Goal: Transaction & Acquisition: Purchase product/service

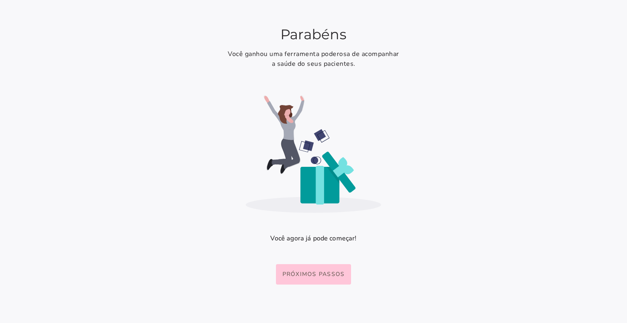
click at [219, 238] on landing-welcome-page at bounding box center [313, 161] width 627 height 323
click at [0, 0] on slot "Próximos passos" at bounding box center [0, 0] width 0 height 0
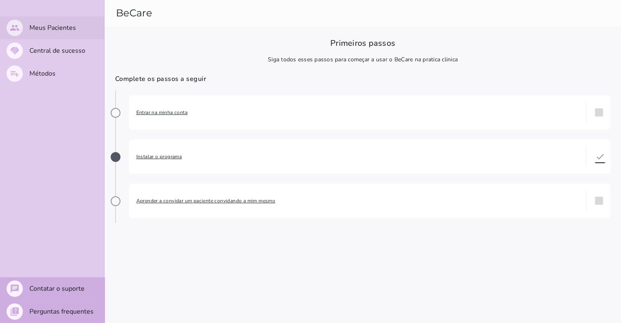
click at [0, 0] on slot "Meus Pacientes" at bounding box center [0, 0] width 0 height 0
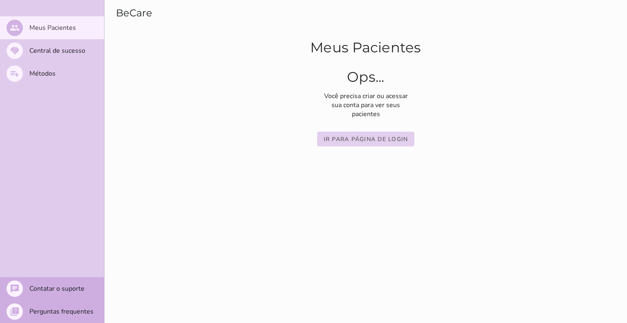
click at [363, 144] on button "Ir para página de login" at bounding box center [366, 139] width 98 height 15
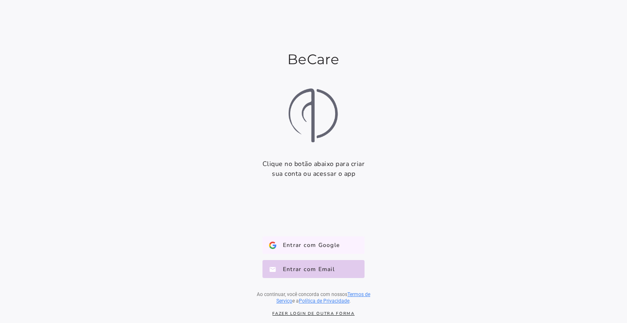
click at [307, 243] on span "Entrar com Google" at bounding box center [308, 245] width 63 height 8
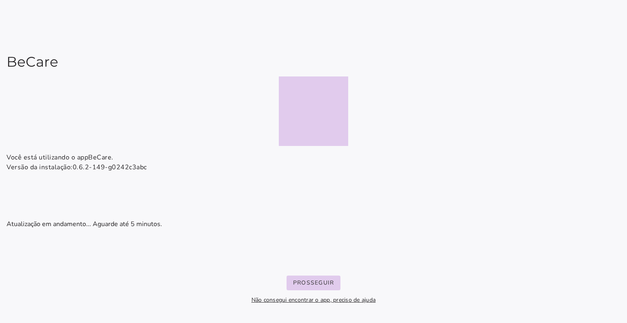
click at [102, 175] on installation-show-page at bounding box center [313, 161] width 627 height 323
click at [102, 188] on installation-show-page at bounding box center [313, 161] width 627 height 323
click at [135, 238] on installation-show-page at bounding box center [313, 161] width 627 height 323
click at [0, 0] on slot "Prosseguir" at bounding box center [0, 0] width 0 height 0
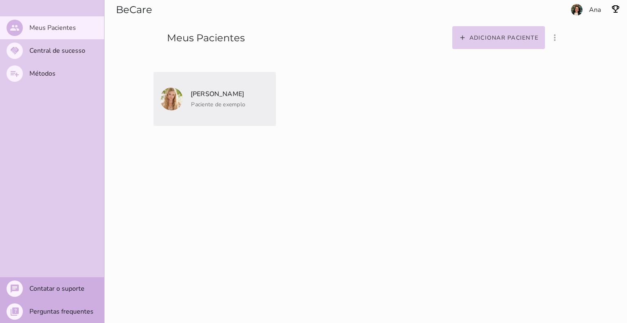
click at [237, 111] on mwc-list-item "[PERSON_NAME] Paciente de exemplo" at bounding box center [215, 99] width 123 height 54
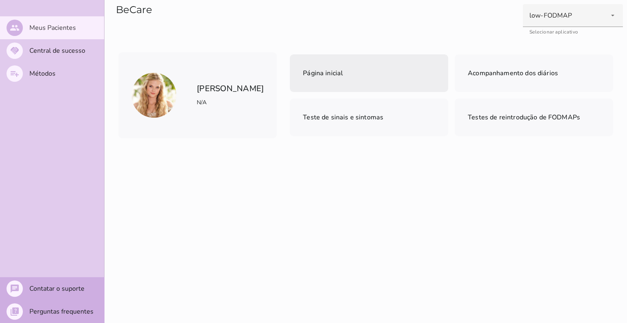
click at [351, 78] on mwc-list-item "Página inicial" at bounding box center [369, 73] width 159 height 38
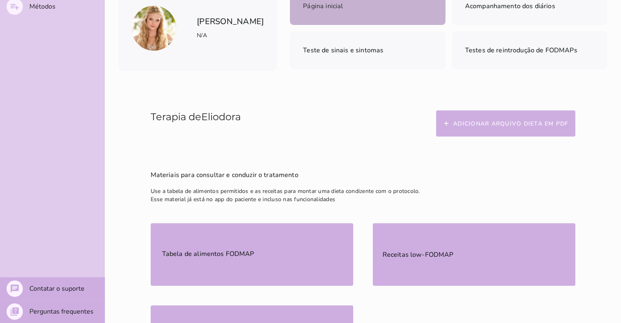
scroll to position [82, 0]
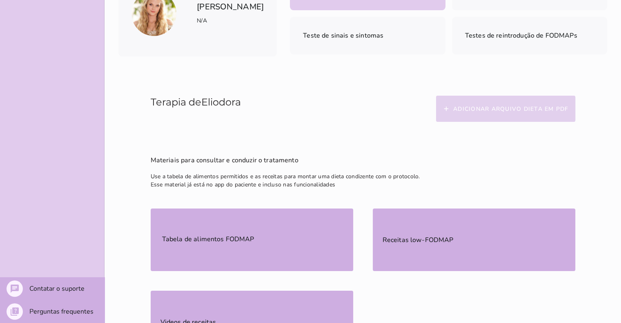
click at [0, 0] on slot "Adicionar arquivo dieta em PDF" at bounding box center [0, 0] width 0 height 0
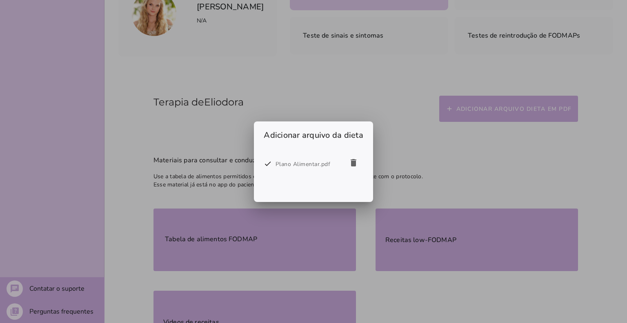
click at [312, 165] on div "Plano Alimentar.pdf" at bounding box center [310, 164] width 68 height 10
click at [352, 162] on icon "delete" at bounding box center [354, 163] width 10 height 10
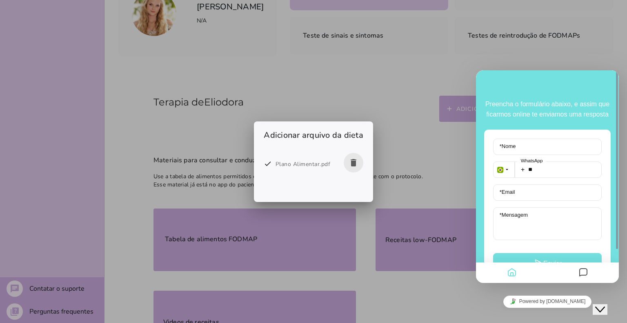
drag, startPoint x: 404, startPoint y: 198, endPoint x: 423, endPoint y: 182, distance: 24.6
click at [404, 197] on div at bounding box center [313, 161] width 627 height 323
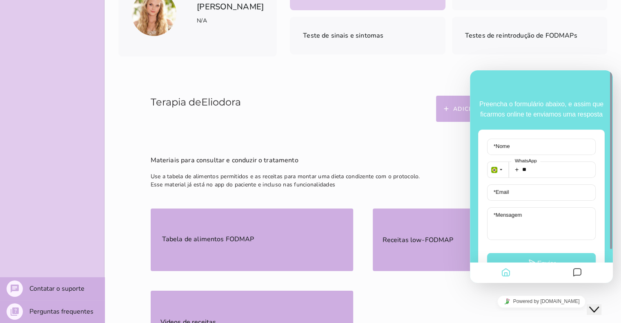
click at [444, 165] on p "Materiais para consultar e conduzir o tratamento" at bounding box center [363, 159] width 425 height 11
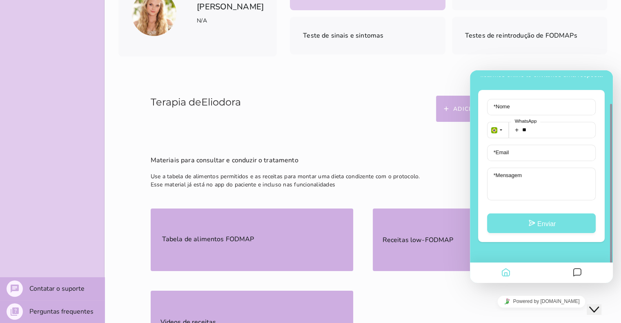
click at [599, 306] on icon "Chat widget" at bounding box center [594, 309] width 10 height 6
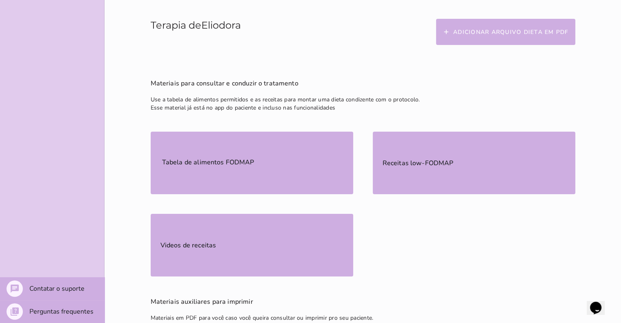
scroll to position [163, 0]
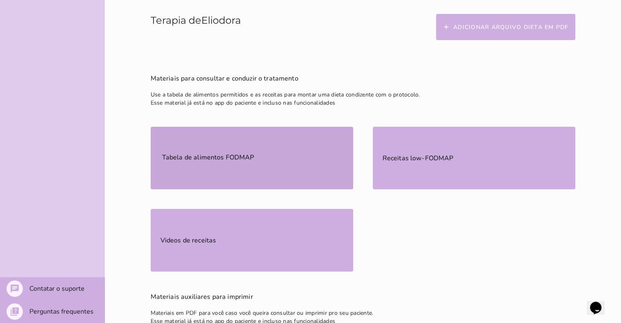
click at [215, 148] on span "Tabela de alimentos FODMAP" at bounding box center [209, 156] width 96 height 21
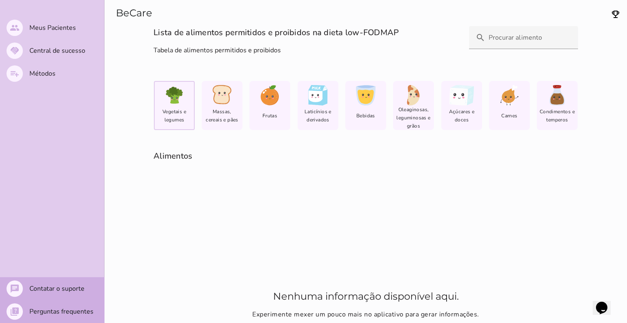
click at [132, 130] on section "Lista de alimentos permitidos e proibidos na dieta low-FODMAP Tabela de aliment…" at bounding box center [366, 174] width 523 height 297
click at [167, 109] on span "Vegetais e legumes" at bounding box center [174, 115] width 36 height 16
click at [216, 111] on span "Massas, cereais e pães" at bounding box center [222, 115] width 36 height 16
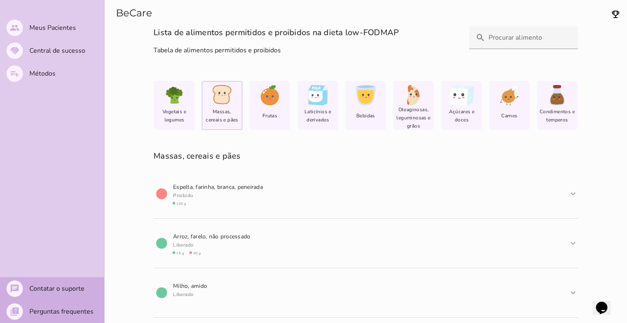
click at [597, 142] on section "Lista de alimentos permitidos e proibidos na dieta low-FODMAP Tabela de aliment…" at bounding box center [366, 174] width 523 height 297
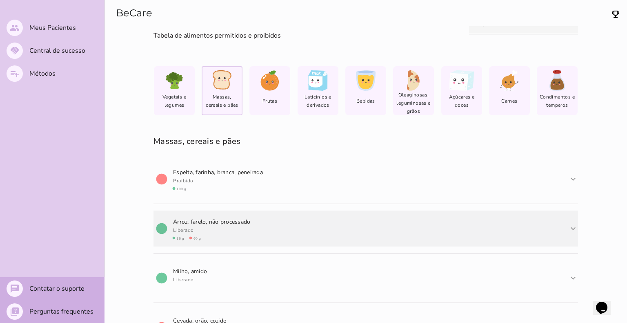
scroll to position [41, 0]
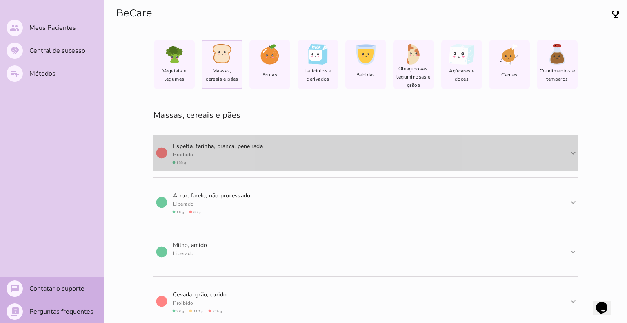
click at [218, 148] on span "E s p e l t a , farinha, branca, peneirada" at bounding box center [219, 146] width 92 height 8
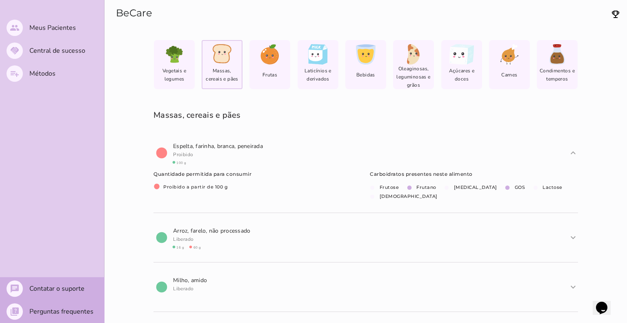
click at [198, 189] on span "circle Proibido a partir de 100 g" at bounding box center [191, 187] width 74 height 6
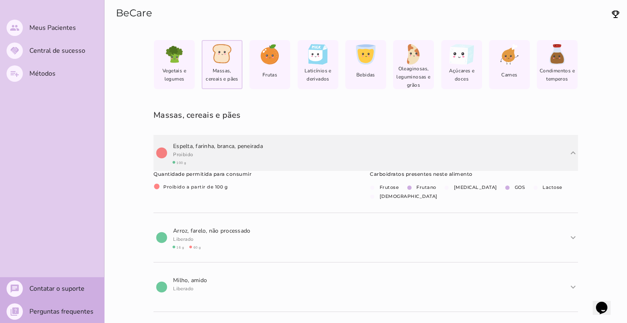
click at [203, 149] on span "E s p e l t a , farinha, branca, peneirada" at bounding box center [219, 146] width 92 height 8
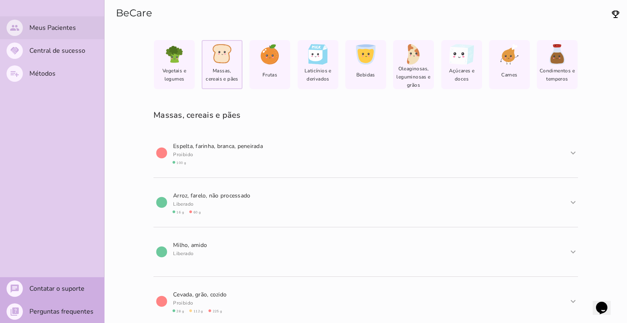
click at [0, 0] on slot "Meus Pacientes" at bounding box center [0, 0] width 0 height 0
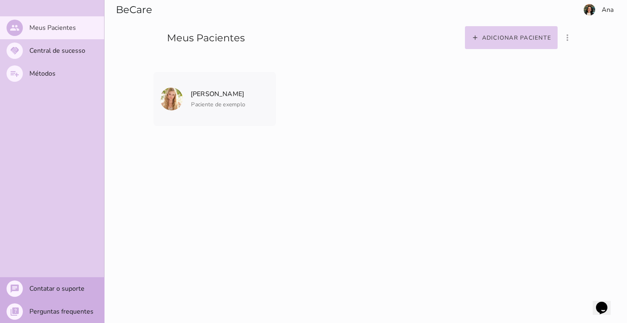
drag, startPoint x: 471, startPoint y: 105, endPoint x: 484, endPoint y: 85, distance: 24.6
click at [473, 101] on section "[PERSON_NAME] Paciente de exemplo" at bounding box center [366, 99] width 425 height 54
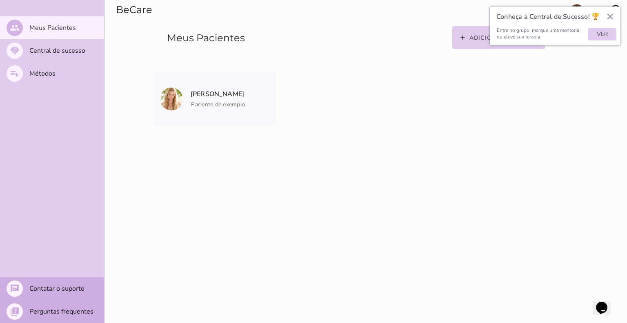
click at [611, 19] on button "×" at bounding box center [611, 16] width 8 height 13
drag, startPoint x: 590, startPoint y: 49, endPoint x: 570, endPoint y: 42, distance: 21.2
click at [590, 49] on section "Adicionar paciente filter_list_ off Mostrar pacientes convidados e arquivados A…" at bounding box center [489, 26] width 275 height 52
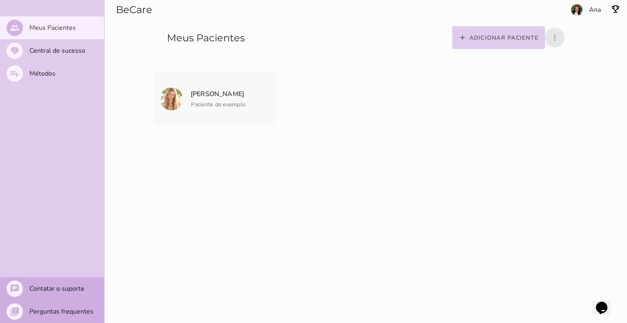
click at [556, 37] on icon "more_vert" at bounding box center [555, 38] width 10 height 10
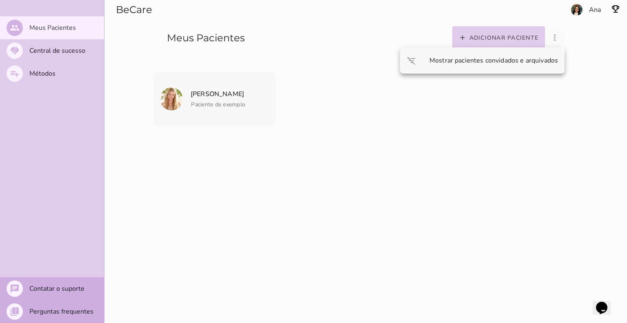
click at [556, 37] on icon "more_vert" at bounding box center [555, 38] width 10 height 10
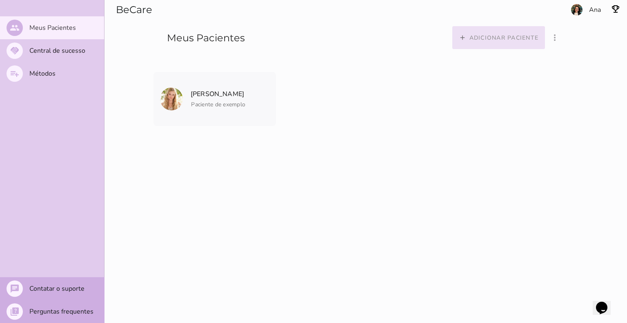
click at [511, 43] on button "add Adicionar paciente" at bounding box center [499, 37] width 93 height 23
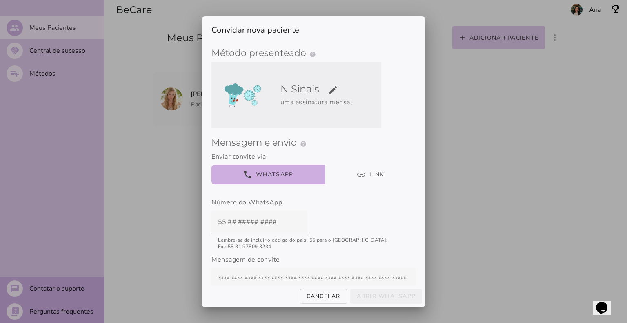
click at [315, 92] on h5 "N Sinais edit" at bounding box center [330, 89] width 98 height 13
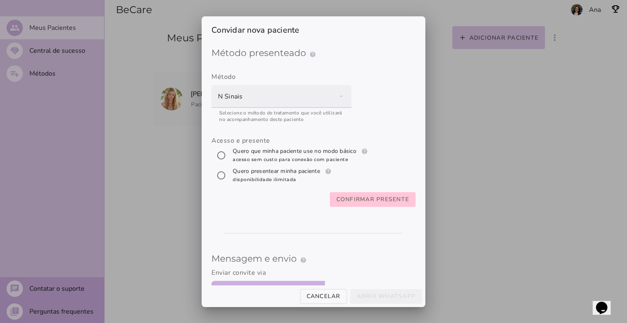
click at [315, 95] on div "N Sinais" at bounding box center [282, 96] width 140 height 23
click at [385, 141] on div "Acesso e presente" at bounding box center [314, 141] width 204 height 10
click at [384, 127] on div "Método N Sinais navigate_next Ver outros métodos Acesso e presente Confirmar pr…" at bounding box center [314, 123] width 204 height 123
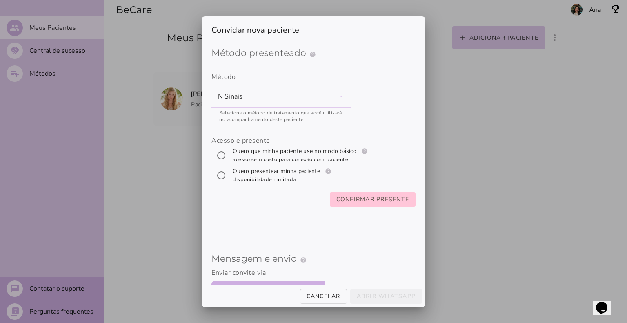
click at [295, 177] on label "Quero presentear minha paciente help Presenteie uma Assinatura Como funciona o …" at bounding box center [283, 175] width 104 height 16
click at [291, 188] on fieldset "Método presenteado help Presenteie com um Método de Tratamento Como funciona o …" at bounding box center [314, 130] width 204 height 179
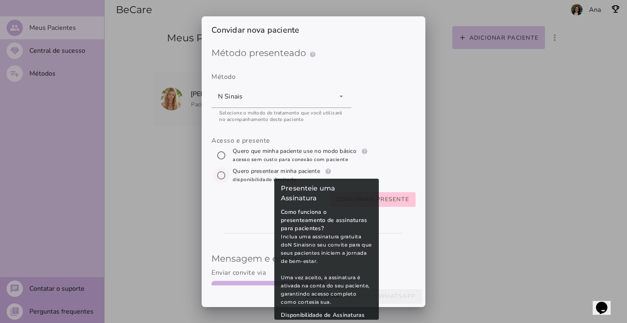
click at [0, 0] on slot "help" at bounding box center [0, 0] width 0 height 0
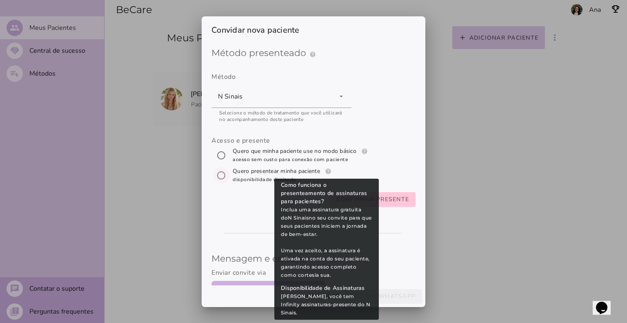
click at [364, 156] on label "Quero que minha paciente use no modo básico help Modo básico Registros e diário…" at bounding box center [301, 155] width 140 height 16
radio input "****"
type mwc-radio "trial-extension"
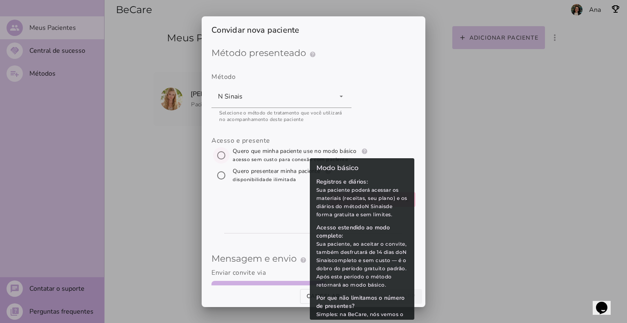
click at [0, 0] on slot "help" at bounding box center [0, 0] width 0 height 0
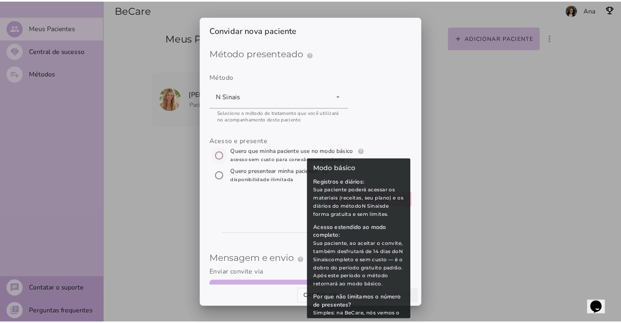
scroll to position [0, 0]
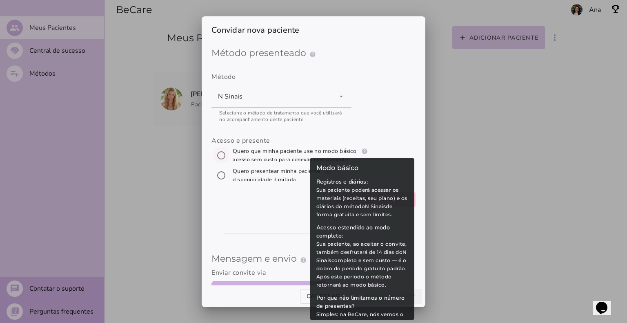
click at [302, 212] on fieldset "Método presenteado help Presenteie com um Método de Tratamento Como funciona o …" at bounding box center [314, 130] width 204 height 179
click at [268, 179] on span "disponibilidade ilimitada" at bounding box center [265, 179] width 64 height 6
radio input "****"
type mwc-radio "subscription"
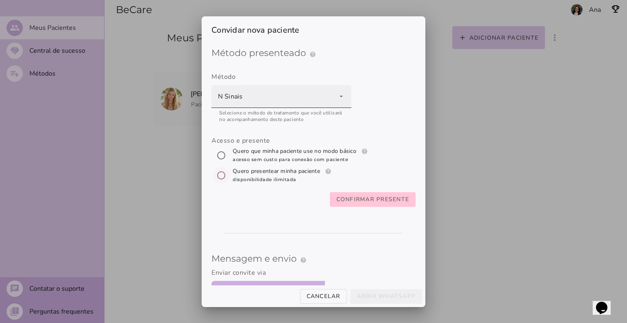
click at [257, 94] on div "N Sinais" at bounding box center [282, 96] width 140 height 23
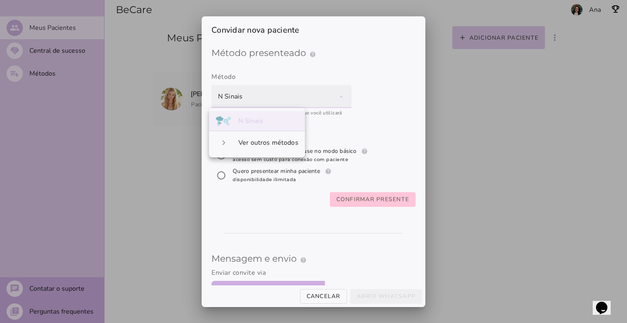
click at [257, 94] on div "N Sinais" at bounding box center [282, 96] width 140 height 23
click at [252, 101] on div "N Sinais" at bounding box center [282, 96] width 140 height 23
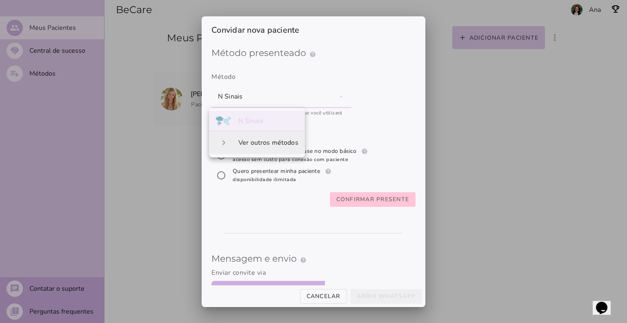
click at [0, 0] on slot "Ver outros métodos" at bounding box center [0, 0] width 0 height 0
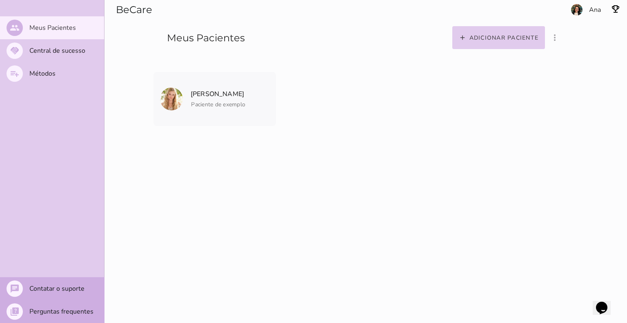
drag, startPoint x: 433, startPoint y: 156, endPoint x: 444, endPoint y: 144, distance: 15.9
click at [436, 153] on entity-collection-view "[PERSON_NAME] Paciente de exemplo [PERSON_NAME] Paciente de exemplo" at bounding box center [366, 182] width 425 height 261
click at [0, 0] on slot "Meus Pacientes" at bounding box center [0, 0] width 0 height 0
click at [557, 36] on icon "more_vert" at bounding box center [555, 38] width 10 height 10
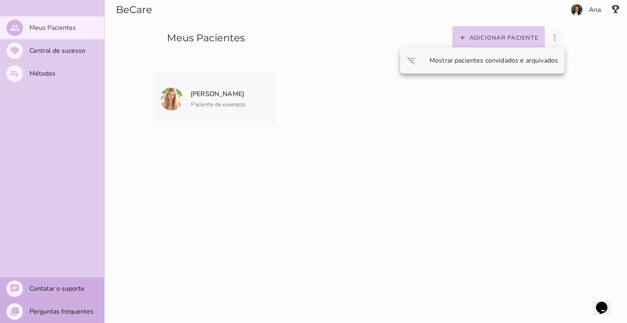
click at [557, 36] on icon "more_vert" at bounding box center [555, 38] width 10 height 10
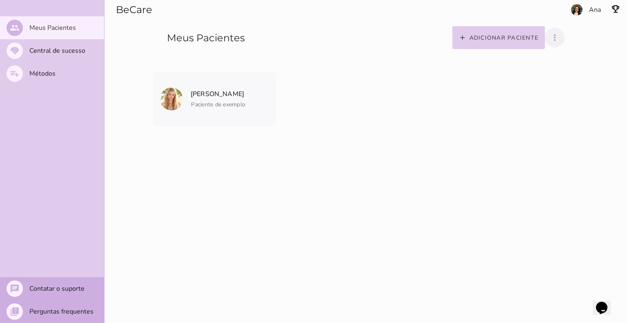
click at [87, 264] on div "people Meus Pacientes handshake Central de sucesso playlist_add Métodos chat Co…" at bounding box center [52, 161] width 104 height 323
click at [59, 43] on mwc-list-item "handshake Central de sucesso" at bounding box center [52, 50] width 104 height 23
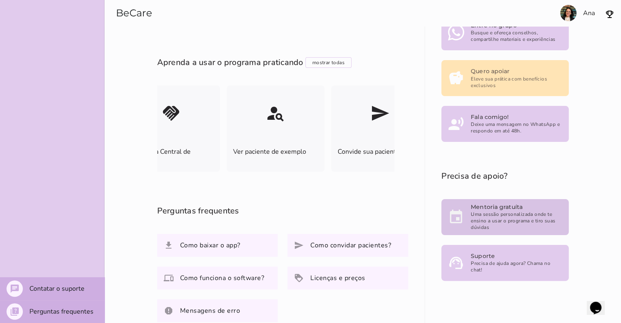
scroll to position [33, 0]
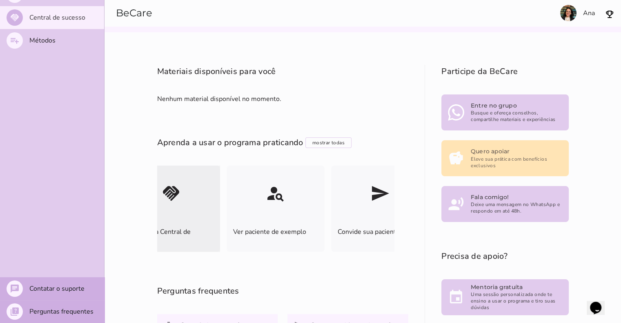
click at [0, 0] on slot "display_settings Escolha como usar o painel handshake Conheça a Central de Suce…" at bounding box center [0, 0] width 0 height 0
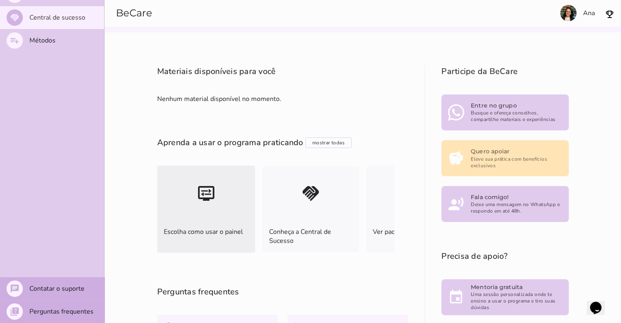
click at [239, 192] on mwc-icon "display_settings" at bounding box center [206, 192] width 98 height 55
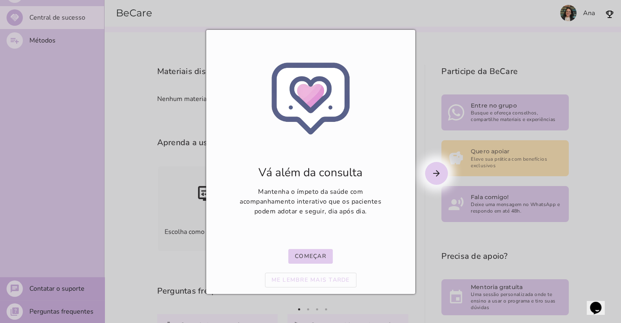
click at [441, 170] on mwc-icon "arrow_forward" at bounding box center [436, 173] width 23 height 23
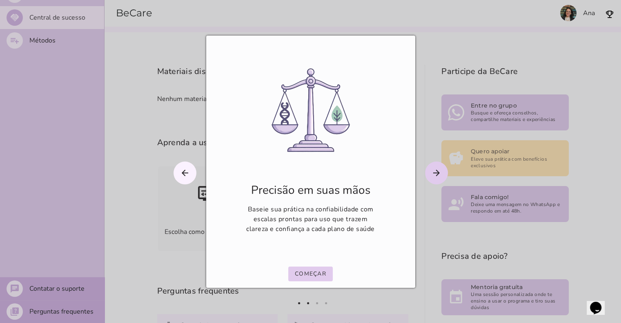
click at [0, 0] on slot "arrow_forward" at bounding box center [0, 0] width 0 height 0
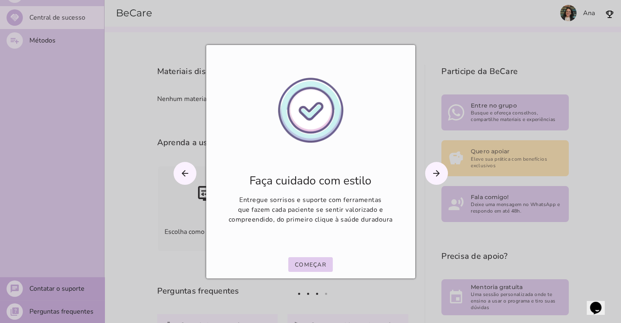
click at [0, 0] on slot "arrow_forward" at bounding box center [0, 0] width 0 height 0
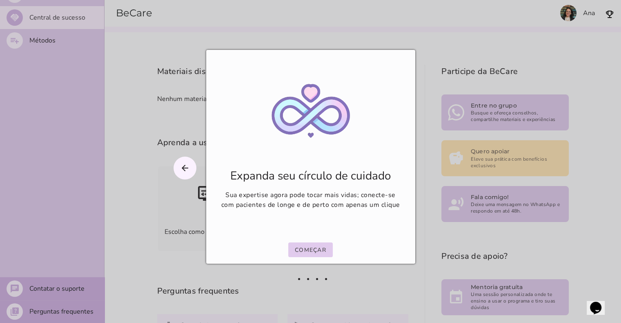
click at [362, 200] on p "Sua expertise agora pode tocar mais vidas; conecte-se com pacientes de longe e …" at bounding box center [311, 200] width 180 height 20
click at [351, 283] on ul at bounding box center [310, 278] width 209 height 9
click at [327, 283] on li at bounding box center [329, 278] width 9 height 9
click at [422, 182] on div at bounding box center [310, 161] width 621 height 323
click at [310, 246] on div "Expanda seu círculo de cuidado Sua expertise agora pode tocar mais vidas; conec…" at bounding box center [310, 157] width 209 height 214
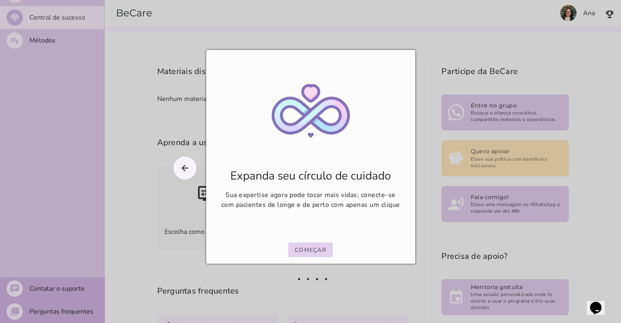
click at [0, 0] on slot "Começar" at bounding box center [0, 0] width 0 height 0
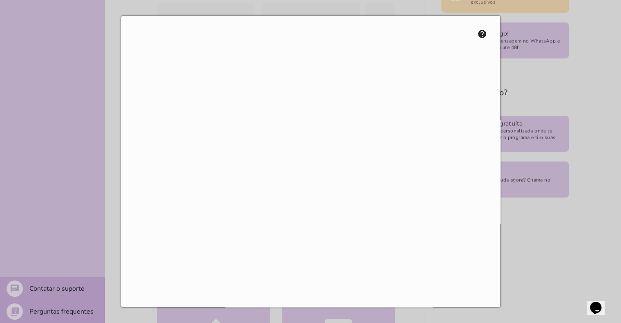
scroll to position [16, 0]
click at [521, 174] on div at bounding box center [310, 161] width 621 height 323
drag, startPoint x: 547, startPoint y: 55, endPoint x: 518, endPoint y: 71, distance: 33.3
click at [547, 56] on div at bounding box center [310, 161] width 621 height 323
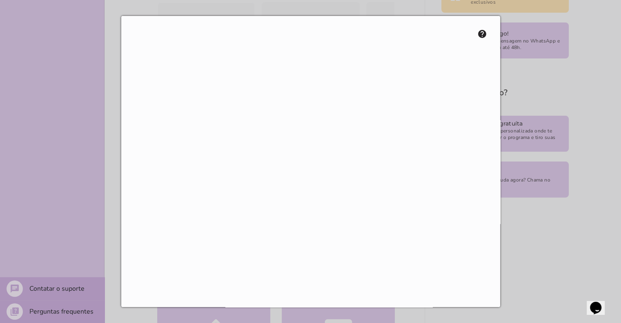
click at [69, 233] on div at bounding box center [310, 161] width 621 height 323
click at [535, 98] on div at bounding box center [310, 161] width 621 height 323
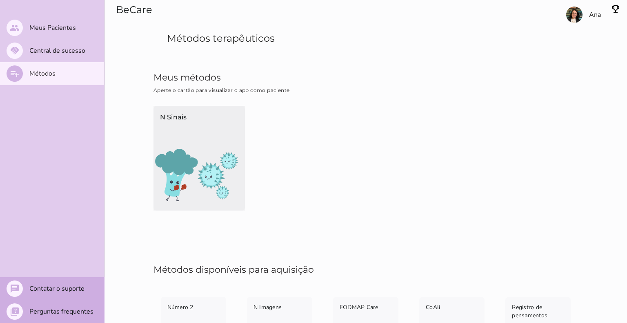
click at [210, 150] on img at bounding box center [200, 175] width 92 height 52
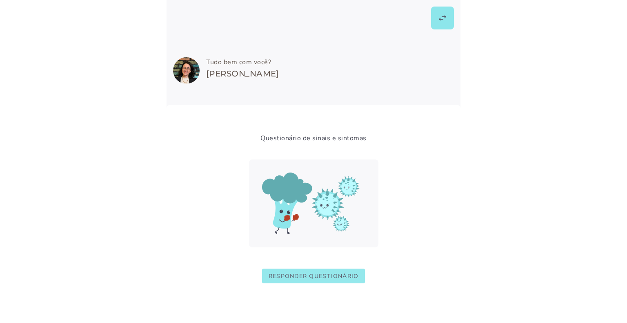
click at [0, 0] on slot "Responder questionário" at bounding box center [0, 0] width 0 height 0
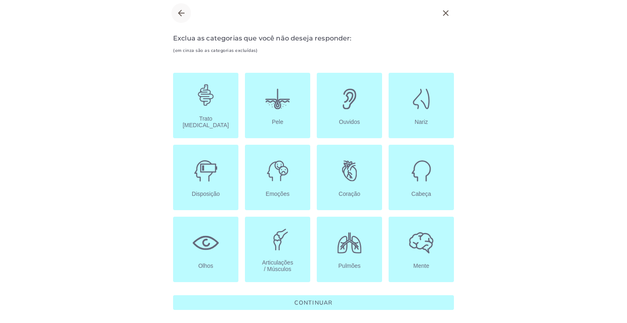
click at [184, 14] on icon "arrow_back" at bounding box center [181, 13] width 10 height 10
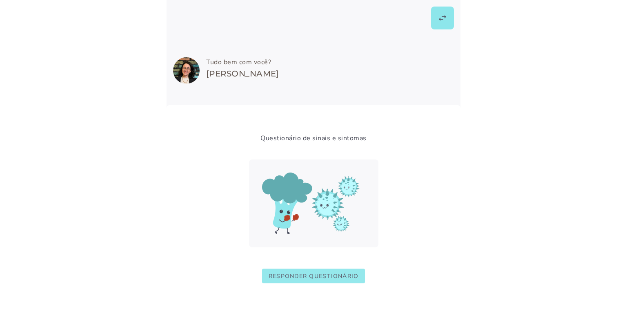
click at [0, 0] on slot "Responder questionário" at bounding box center [0, 0] width 0 height 0
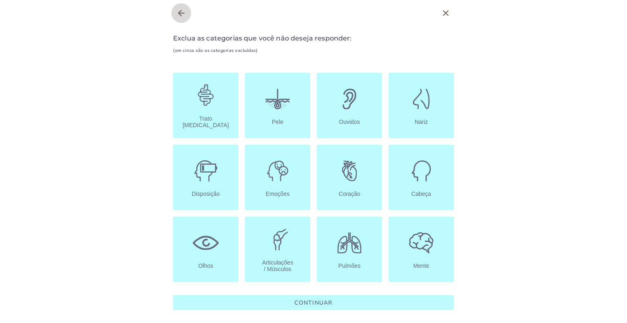
click at [181, 14] on icon "arrow_back" at bounding box center [181, 13] width 10 height 10
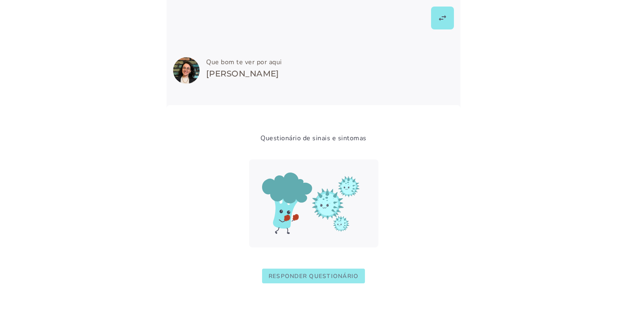
click at [0, 0] on slot "Responder questionário" at bounding box center [0, 0] width 0 height 0
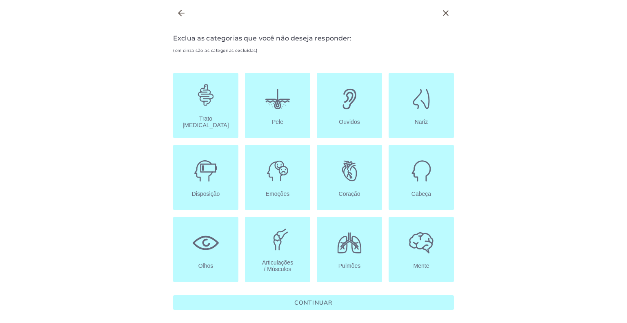
click at [125, 110] on body at bounding box center [313, 161] width 627 height 323
drag, startPoint x: 196, startPoint y: 36, endPoint x: 243, endPoint y: 44, distance: 48.1
click at [243, 44] on label "Exclua as categorias que você não deseja responder: (em cinza são as categorias…" at bounding box center [313, 44] width 281 height 23
click at [265, 48] on label "Exclua as categorias que você não deseja responder: (em cinza são as categorias…" at bounding box center [313, 44] width 281 height 23
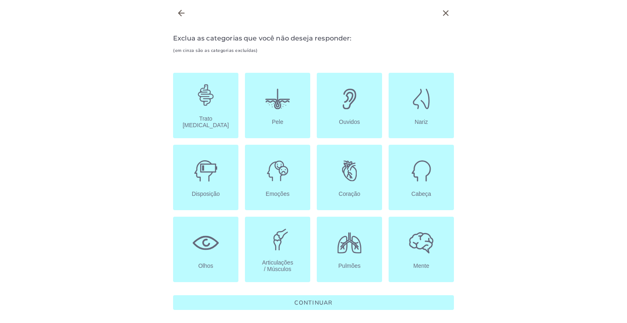
click at [261, 48] on label "Exclua as categorias que você não deseja responder: (em cinza são as categorias…" at bounding box center [313, 44] width 281 height 23
click at [261, 49] on label "Exclua as categorias que você não deseja responder: (em cinza são as categorias…" at bounding box center [313, 44] width 281 height 23
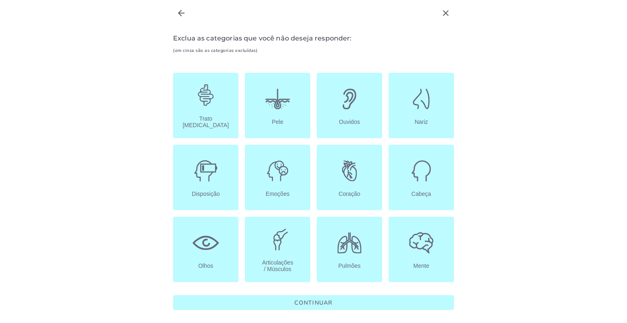
click at [261, 49] on label "Exclua as categorias que você não deseja responder: (em cinza são as categorias…" at bounding box center [313, 44] width 281 height 23
click at [246, 53] on span "(em cinza são as categorias excluídas)" at bounding box center [215, 50] width 85 height 6
click at [141, 94] on body at bounding box center [313, 161] width 627 height 323
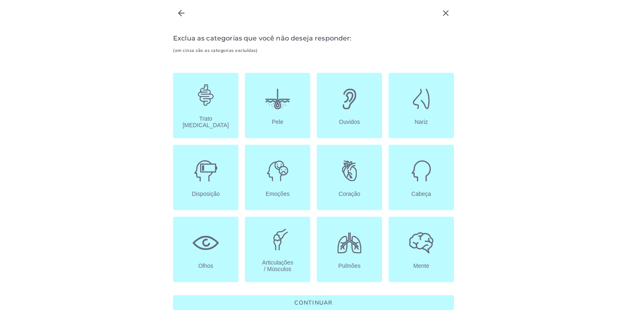
click at [280, 53] on label "Exclua as categorias que você não deseja responder: (em cinza são as categorias…" at bounding box center [313, 44] width 281 height 23
click at [260, 63] on new-symptom-test-form "Avalie, em uma escala de nunca a severo, a intensidade dos seus sintomas. Exclu…" at bounding box center [314, 171] width 294 height 290
click at [259, 60] on new-symptom-test-form "Avalie, em uma escala de nunca a severo, a intensidade dos seus sintomas. Exclu…" at bounding box center [314, 171] width 294 height 290
click at [0, 0] on slot "Articulações / Músculos" at bounding box center [0, 0] width 0 height 0
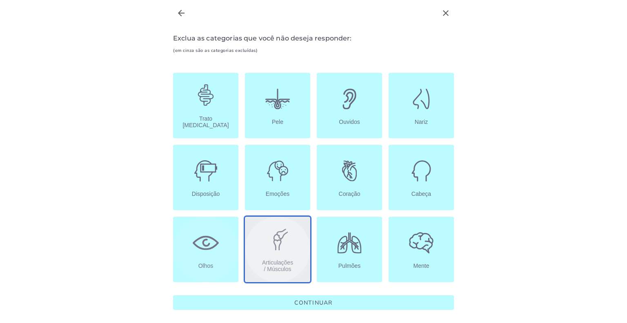
click at [224, 239] on button "Olhos" at bounding box center [205, 249] width 65 height 65
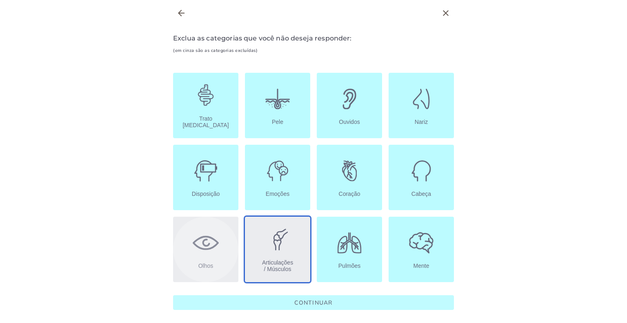
click at [387, 302] on button "Continuar" at bounding box center [313, 302] width 281 height 15
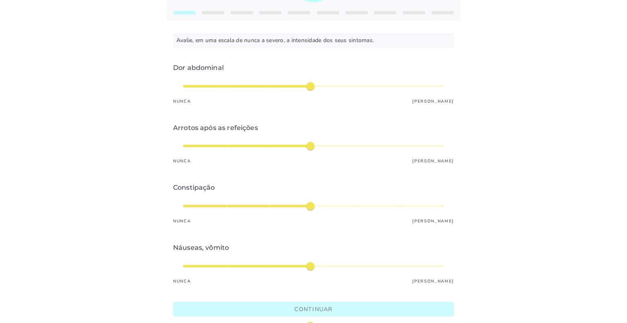
scroll to position [82, 0]
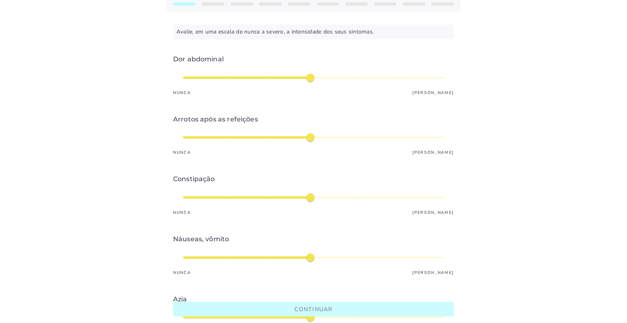
type input "*"
type mwc-slider "5"
click at [366, 78] on div "médio" at bounding box center [313, 78] width 261 height 20
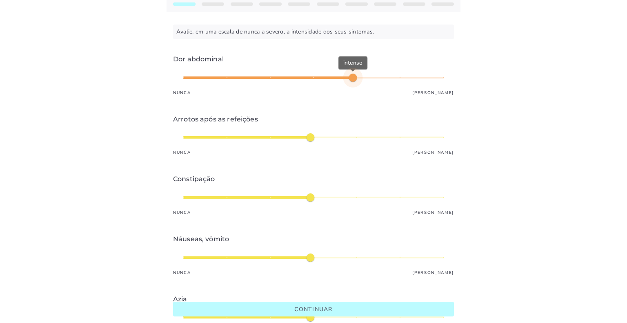
type input "*"
type mwc-slider "4"
click at [310, 76] on div "intenso" at bounding box center [313, 78] width 261 height 20
type input "*"
type mwc-slider "5"
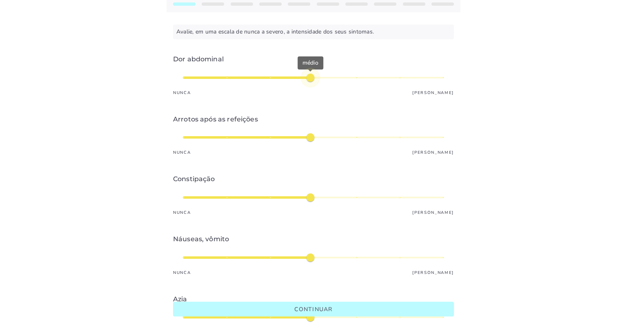
click at [348, 76] on div "médio" at bounding box center [313, 78] width 261 height 20
type input "*"
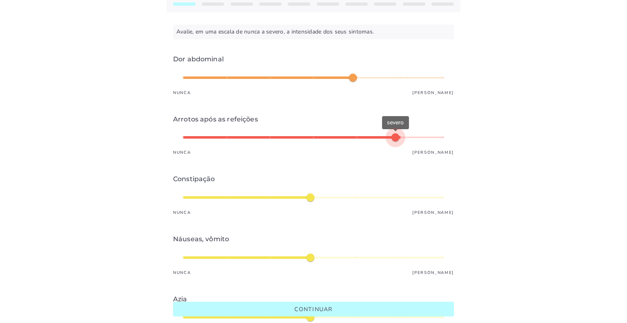
type mwc-slider "6"
click at [388, 139] on div "severo" at bounding box center [313, 137] width 261 height 20
click at [382, 135] on div "severo" at bounding box center [313, 137] width 261 height 20
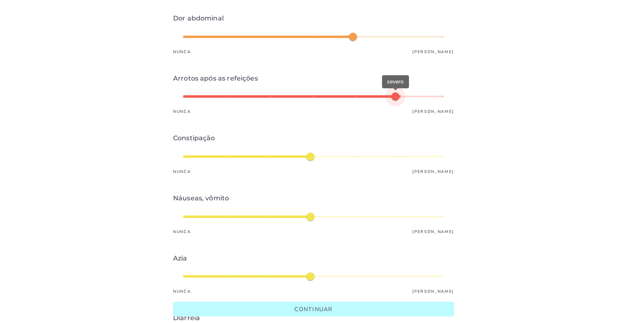
type input "*"
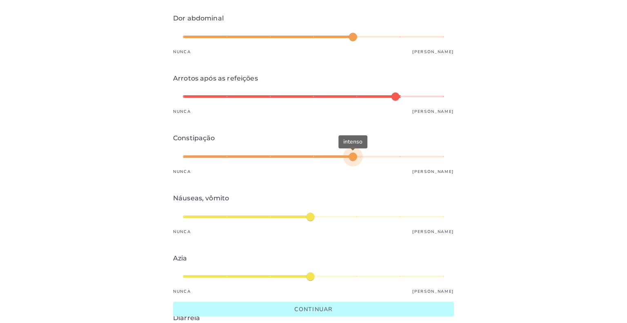
type mwc-slider "5"
click at [366, 152] on div "intenso" at bounding box center [313, 157] width 261 height 20
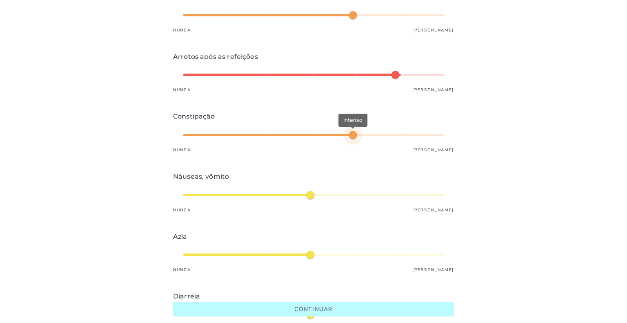
scroll to position [163, 0]
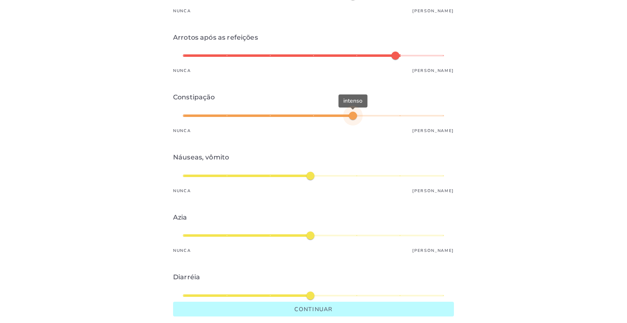
type input "*"
type mwc-slider "3"
click at [276, 172] on div "médio" at bounding box center [313, 176] width 261 height 20
click at [283, 175] on div "leve" at bounding box center [313, 176] width 261 height 20
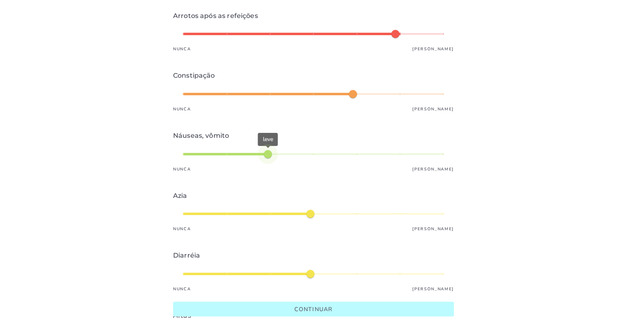
scroll to position [204, 0]
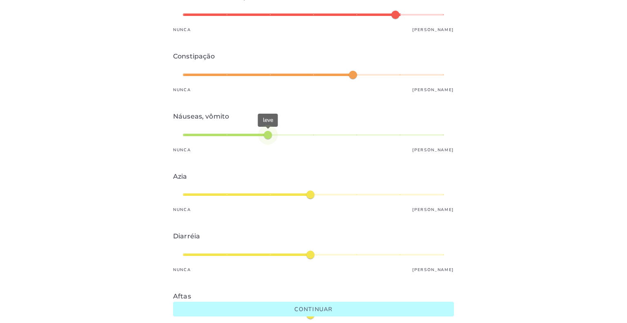
type input "*"
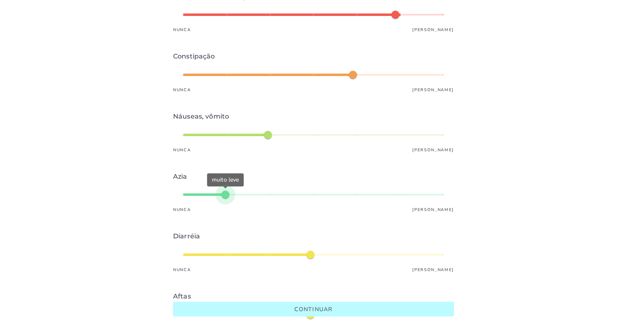
type mwc-slider "2"
click at [236, 191] on div "muito leve" at bounding box center [313, 195] width 261 height 20
type input "*"
type mwc-slider "3"
click at [252, 190] on div "muito leve" at bounding box center [313, 195] width 261 height 20
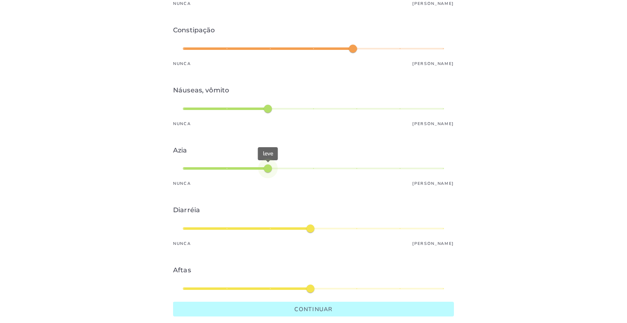
scroll to position [245, 0]
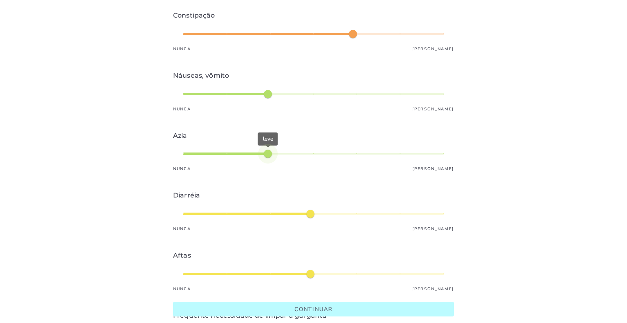
click at [182, 210] on mwc-slider at bounding box center [313, 214] width 281 height 20
type input "*"
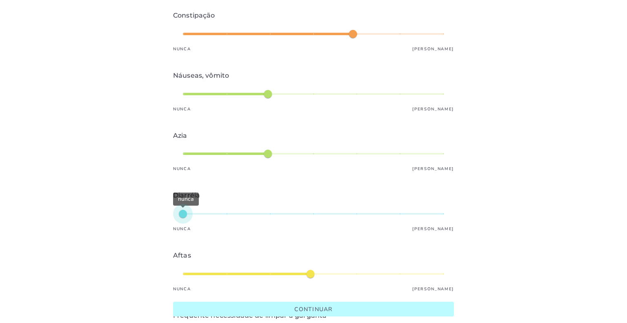
type mwc-slider "1"
click at [185, 214] on div "nunca" at bounding box center [313, 214] width 261 height 20
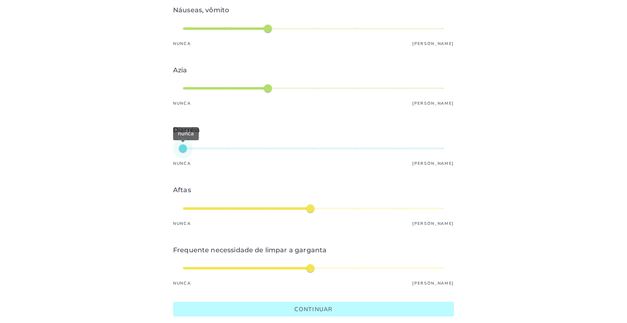
scroll to position [327, 0]
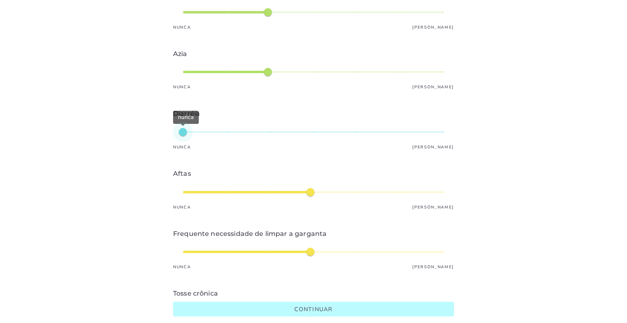
type input "*"
type mwc-slider "2"
click at [242, 190] on div "médio" at bounding box center [313, 192] width 261 height 20
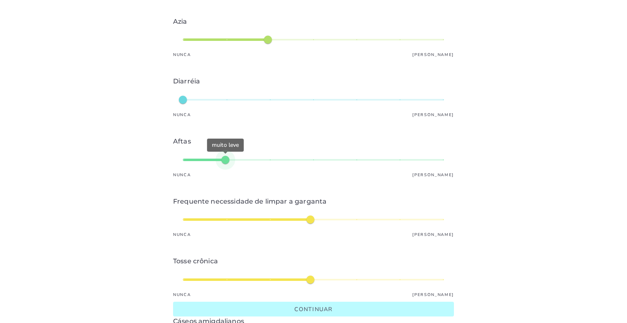
scroll to position [409, 0]
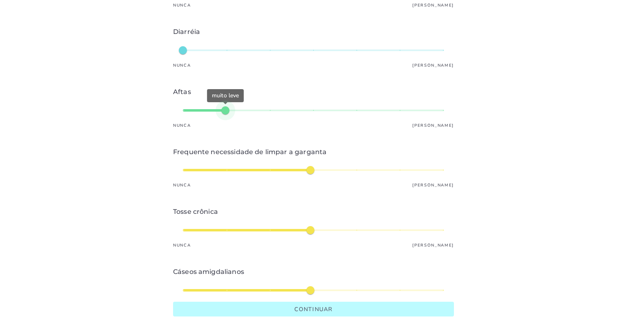
type input "*"
type mwc-slider "3"
click at [252, 170] on div "leve" at bounding box center [313, 170] width 261 height 20
click at [250, 170] on div "leve" at bounding box center [313, 170] width 261 height 20
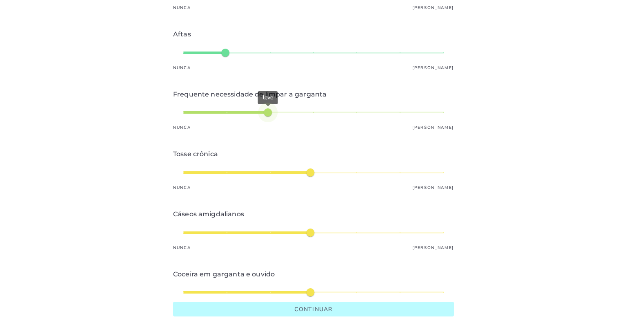
scroll to position [490, 0]
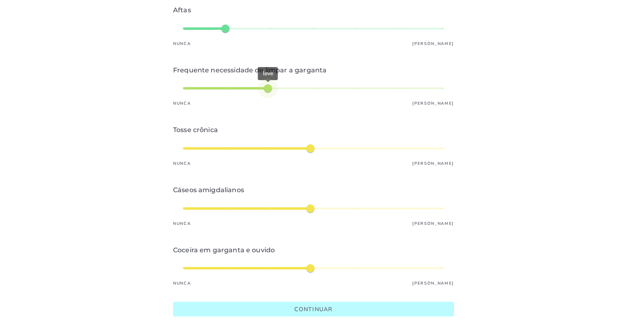
click at [180, 147] on mwc-slider at bounding box center [313, 148] width 281 height 20
type input "*"
type mwc-slider "1"
click at [183, 148] on div "médio" at bounding box center [313, 148] width 261 height 20
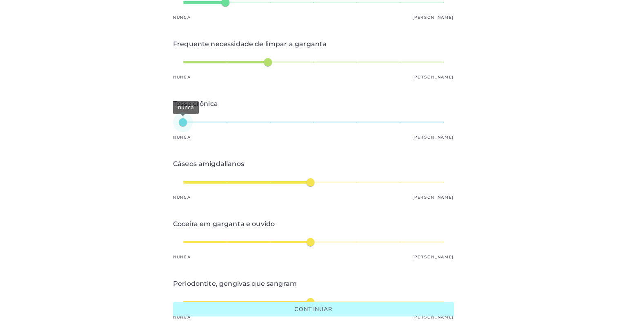
scroll to position [531, 0]
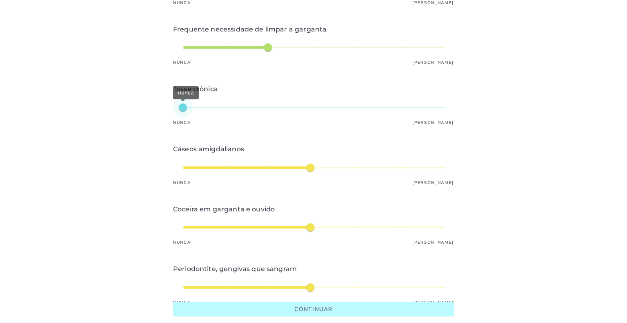
type input "*"
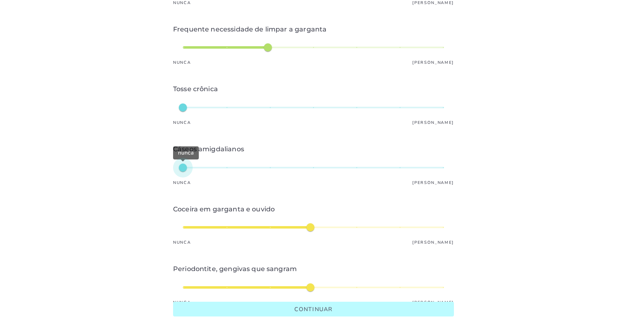
type mwc-slider "1"
click at [185, 168] on div "nunca" at bounding box center [313, 168] width 261 height 20
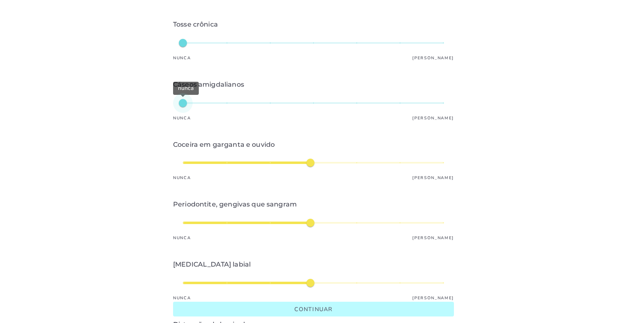
scroll to position [613, 0]
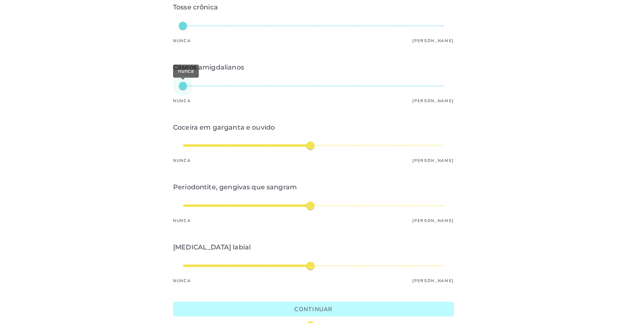
type input "*"
type mwc-slider "2"
click at [229, 146] on div "médio" at bounding box center [313, 146] width 261 height 20
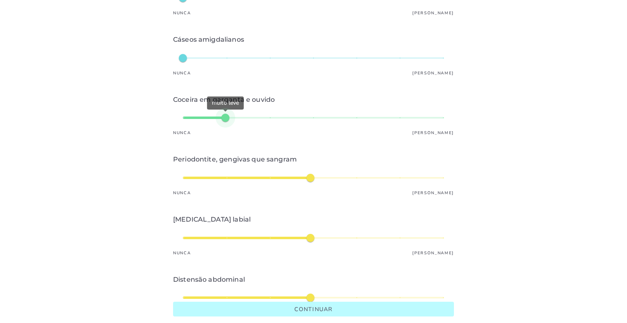
scroll to position [694, 0]
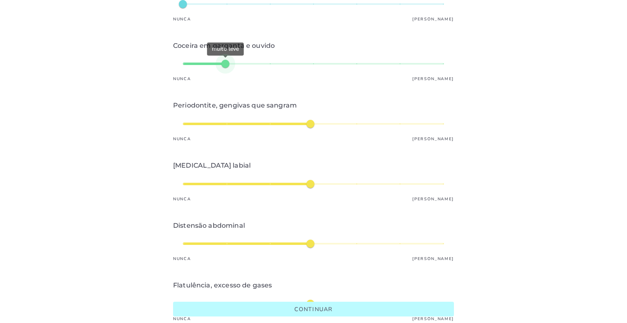
type input "*"
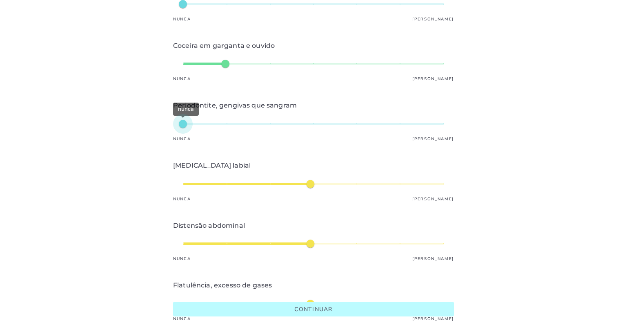
type mwc-slider "1"
click at [188, 123] on div "nunca" at bounding box center [313, 124] width 261 height 20
type input "*"
type mwc-slider "1"
click at [188, 184] on div "médio" at bounding box center [313, 184] width 261 height 20
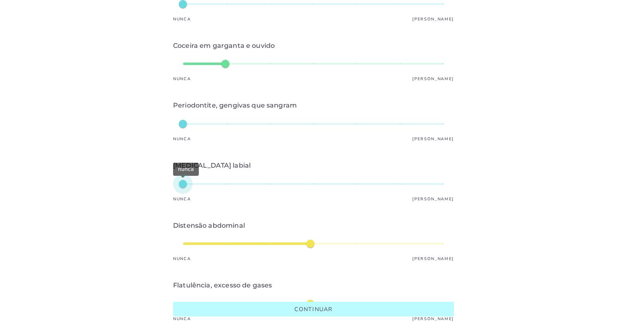
click at [196, 183] on div "nunca" at bounding box center [313, 184] width 261 height 20
click at [201, 181] on div "nunca" at bounding box center [313, 184] width 261 height 20
type input "*"
type mwc-slider "2"
click at [214, 184] on div "nunca" at bounding box center [313, 184] width 261 height 20
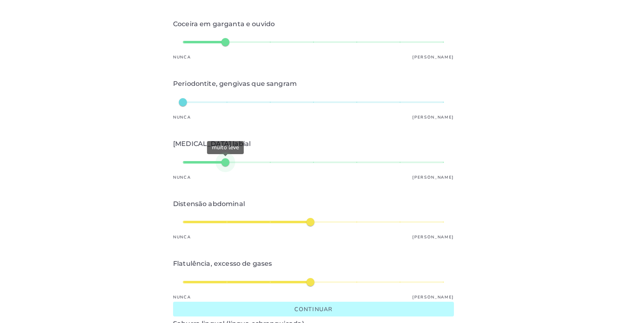
scroll to position [735, 0]
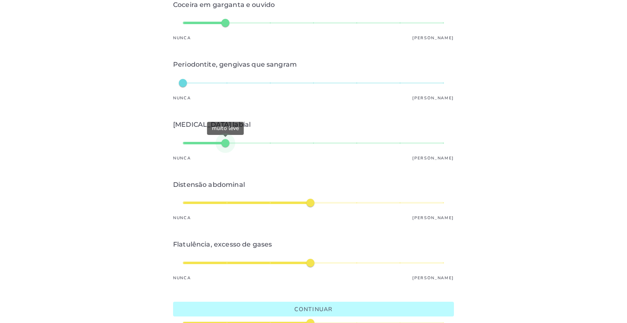
type input "*"
type mwc-slider "1"
click at [187, 145] on div "muito leve" at bounding box center [313, 143] width 261 height 20
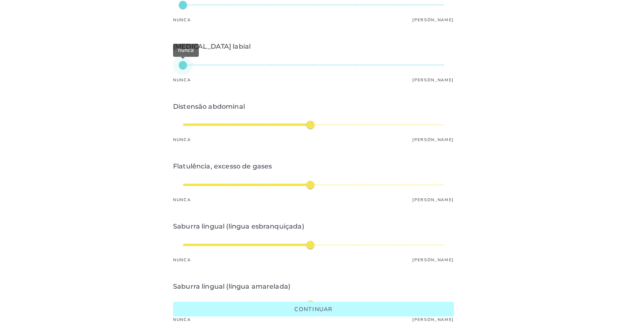
scroll to position [817, 0]
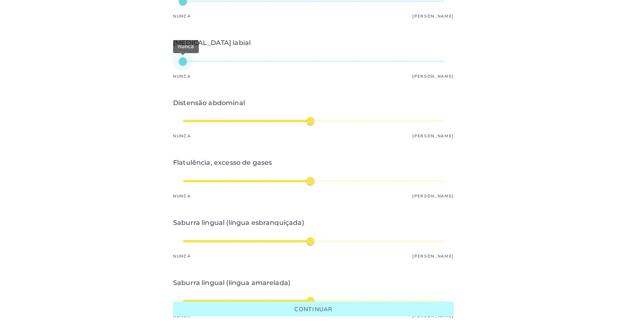
type input "*"
type mwc-slider "7"
click at [435, 117] on div "médio" at bounding box center [313, 121] width 261 height 20
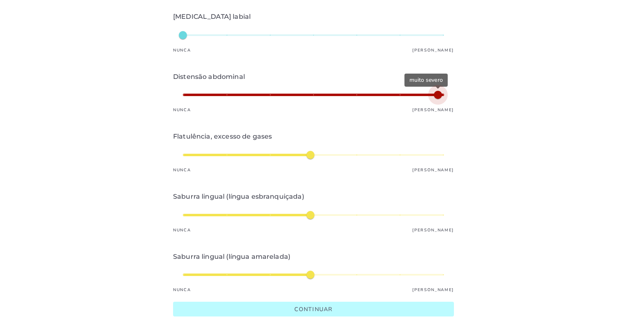
scroll to position [858, 0]
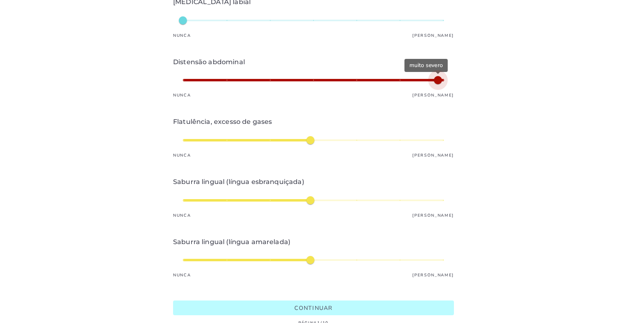
type input "*"
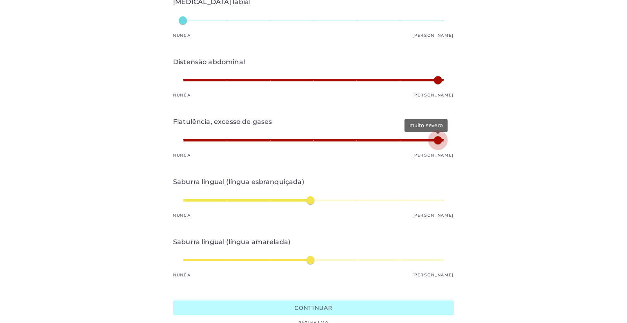
type mwc-slider "7"
click at [434, 138] on div "muito severo" at bounding box center [313, 140] width 261 height 20
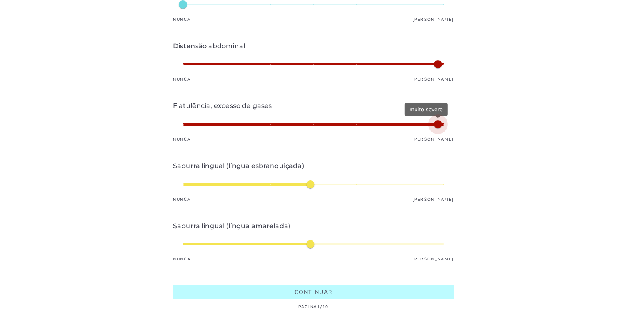
type input "*"
type mwc-slider "5"
click at [351, 178] on div "médio" at bounding box center [313, 184] width 261 height 20
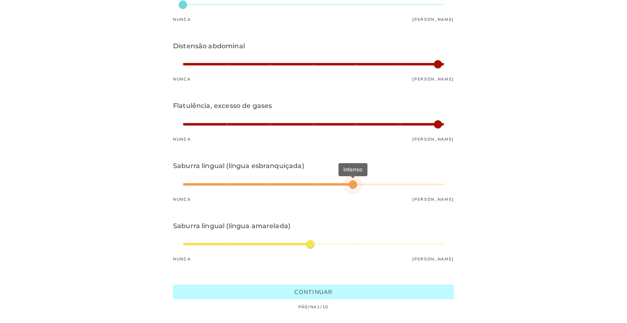
type input "*"
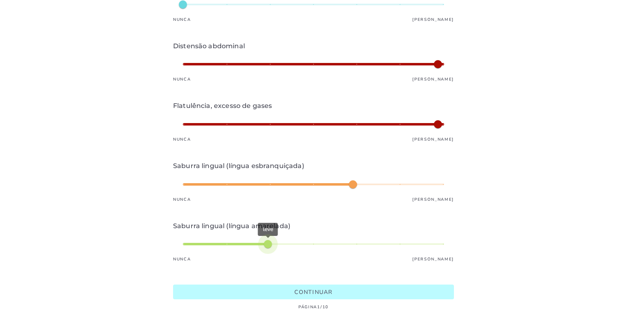
type mwc-slider "3"
click at [272, 237] on div "leve" at bounding box center [313, 244] width 261 height 20
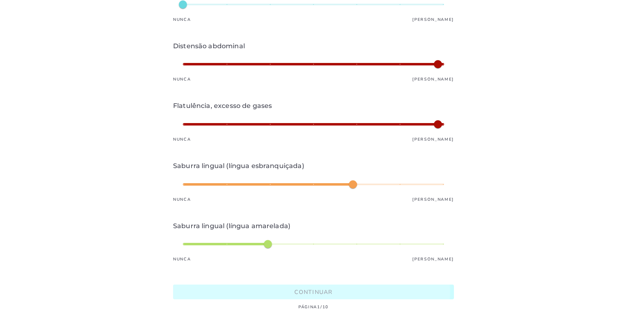
click at [0, 0] on slot "Continuar" at bounding box center [0, 0] width 0 height 0
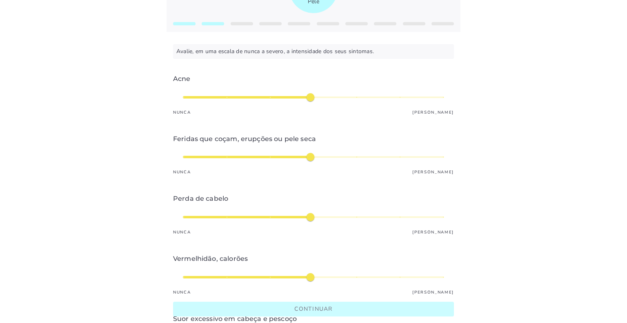
scroll to position [82, 0]
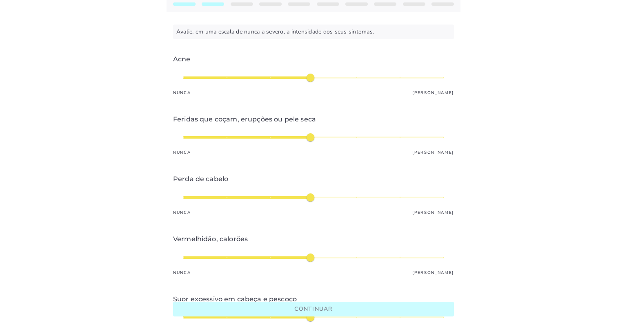
type input "*"
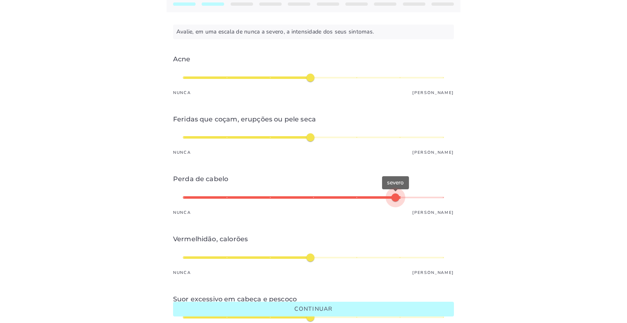
type mwc-slider "6"
click at [413, 197] on div "severo" at bounding box center [313, 198] width 261 height 20
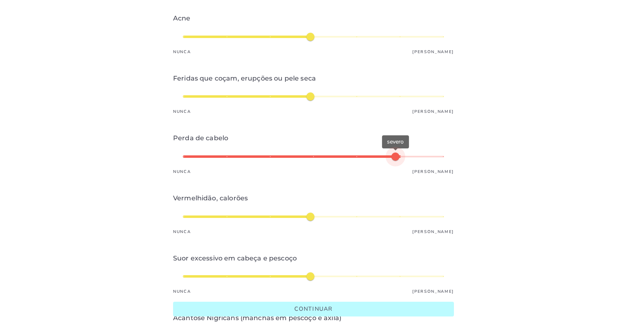
type input "*"
type mwc-slider "1"
click at [186, 215] on div "médio" at bounding box center [313, 217] width 261 height 20
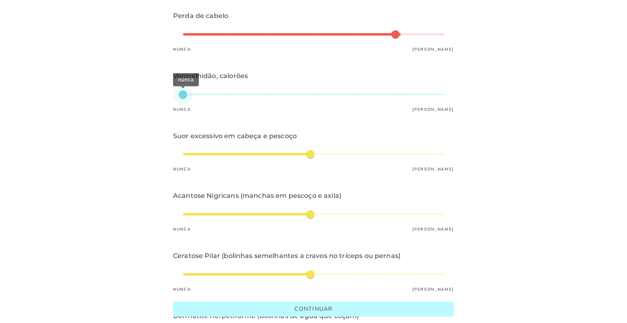
scroll to position [245, 0]
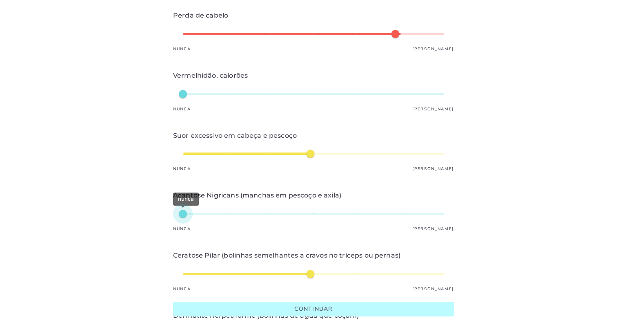
type input "*"
type mwc-slider "1"
click at [183, 215] on div "nunca" at bounding box center [313, 214] width 261 height 20
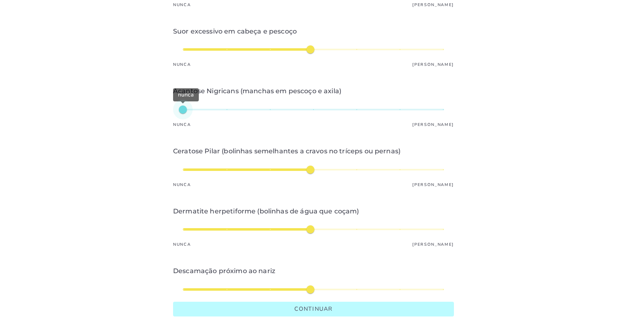
scroll to position [368, 0]
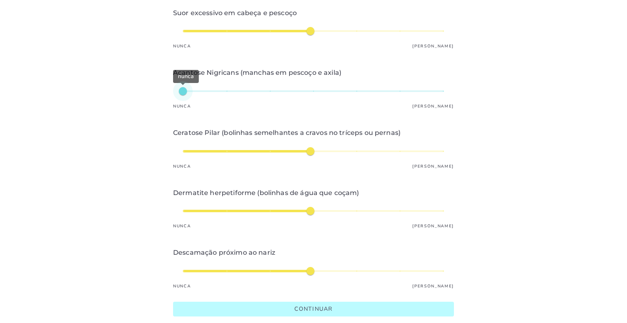
click at [308, 168] on label "Ceratose Pilar (bolinhas semelhantes a cravos no tríceps ou pernas) Nunca Muito…" at bounding box center [313, 148] width 281 height 60
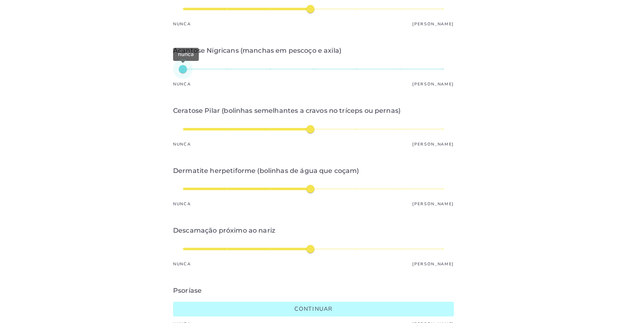
scroll to position [409, 0]
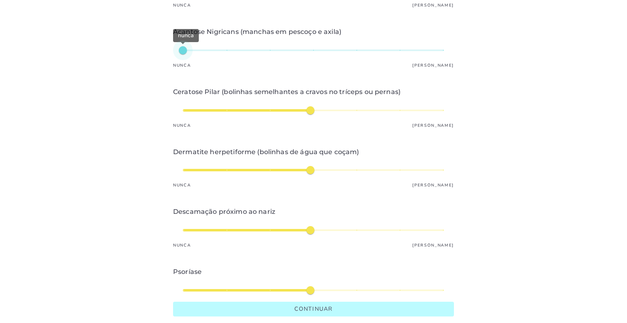
type input "*"
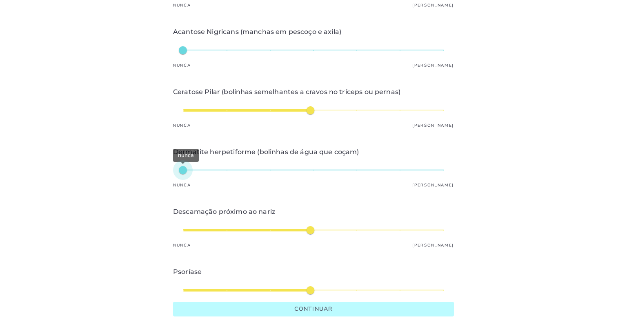
type mwc-slider "1"
click at [185, 174] on div "nunca" at bounding box center [313, 170] width 261 height 20
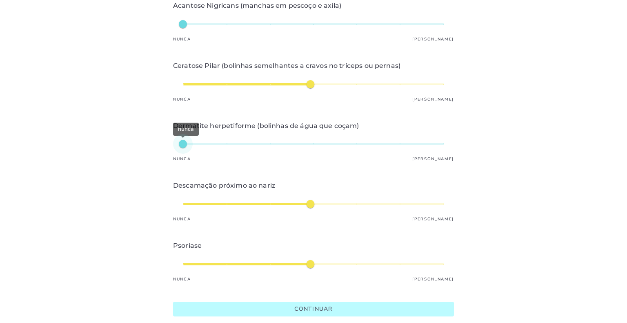
scroll to position [458, 0]
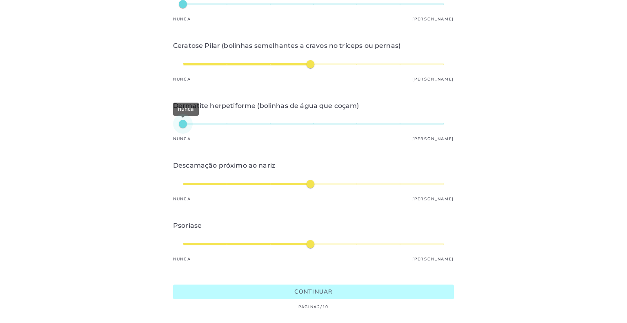
type input "*"
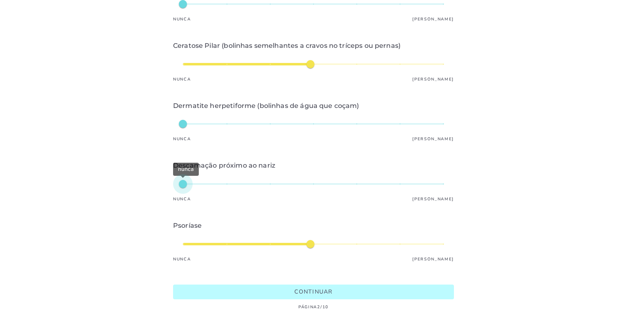
type mwc-slider "1"
click at [186, 182] on div "nunca" at bounding box center [313, 184] width 261 height 20
type input "*"
type mwc-slider "1"
click at [186, 243] on div "médio" at bounding box center [313, 244] width 261 height 20
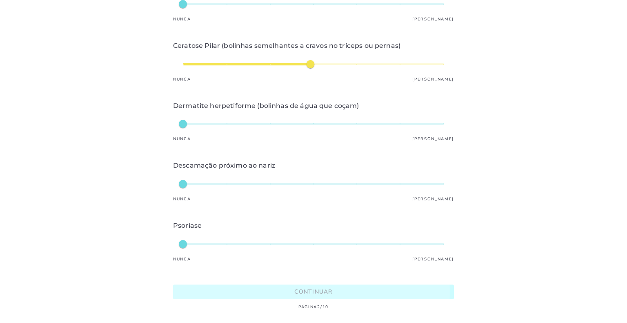
click at [284, 284] on button "Continuar" at bounding box center [313, 291] width 281 height 15
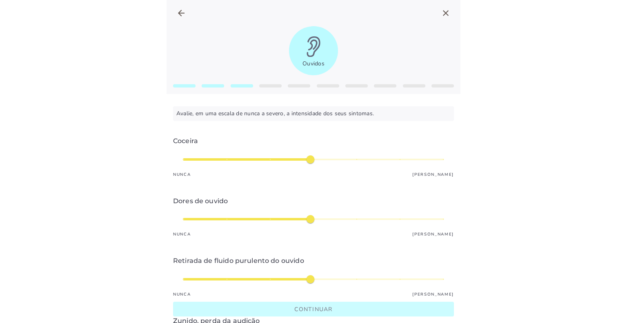
type input "*"
type mwc-slider "1"
click at [185, 161] on div "médio" at bounding box center [313, 160] width 261 height 20
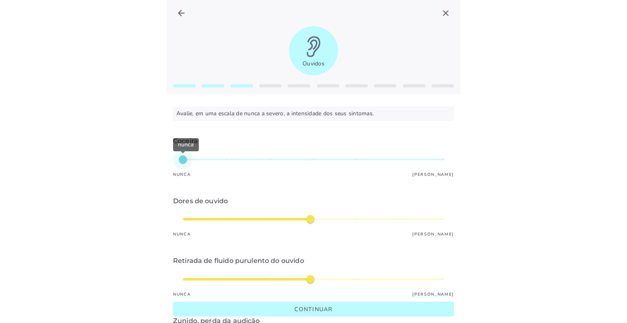
type input "*"
type mwc-slider "4"
click at [325, 157] on div "nunca" at bounding box center [313, 160] width 261 height 20
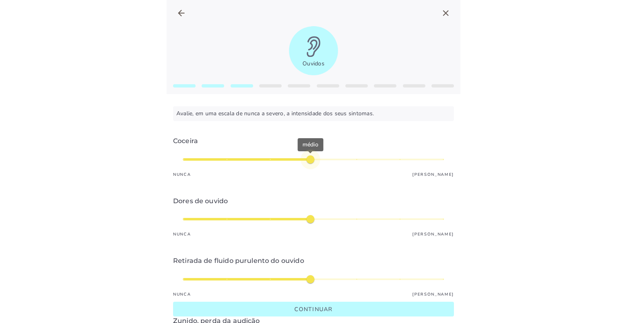
type input "*"
type mwc-slider "1"
click at [183, 221] on div "médio" at bounding box center [313, 219] width 261 height 20
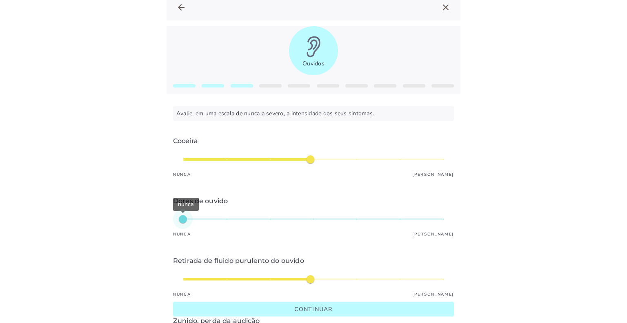
scroll to position [41, 0]
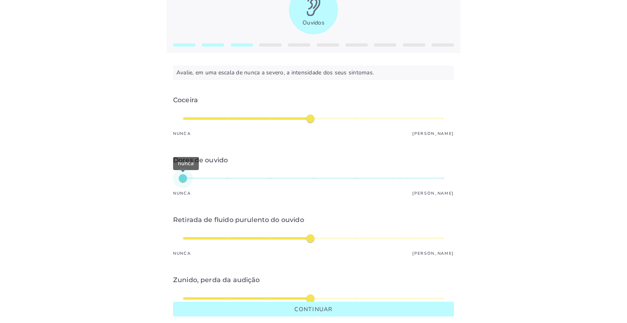
click at [176, 241] on mwc-slider at bounding box center [313, 238] width 281 height 20
type input "*"
type mwc-slider "1"
click at [188, 243] on div "médio" at bounding box center [313, 238] width 261 height 20
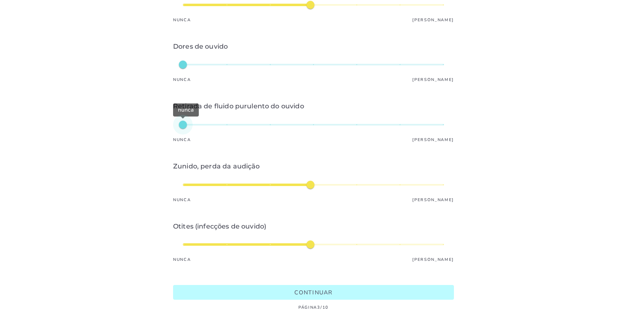
scroll to position [160, 0]
type input "*"
type mwc-slider "1"
click at [185, 181] on div "médio" at bounding box center [313, 184] width 261 height 20
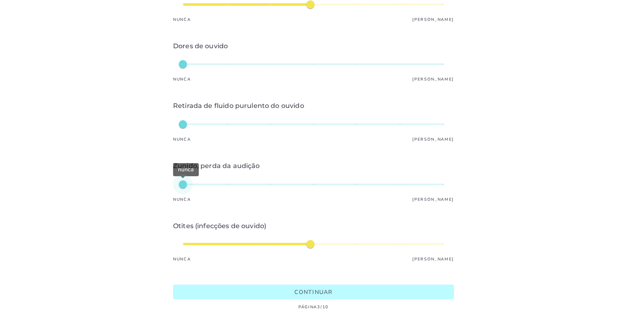
type input "*"
type mwc-slider "1"
click at [183, 239] on div "médio" at bounding box center [313, 244] width 261 height 20
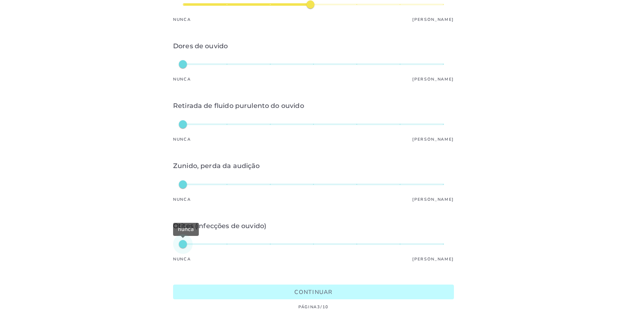
click at [233, 284] on button "Continuar" at bounding box center [313, 291] width 281 height 15
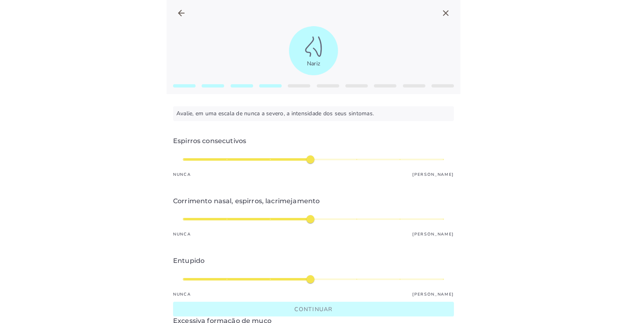
type input "*"
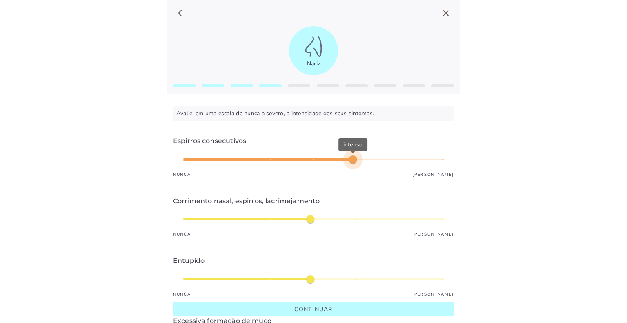
type mwc-slider "5"
click at [361, 161] on div "intenso" at bounding box center [313, 160] width 261 height 20
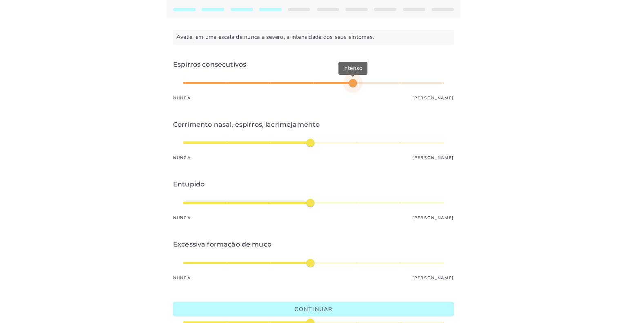
scroll to position [82, 0]
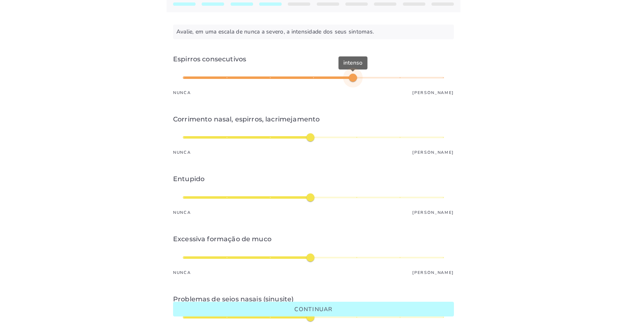
type input "*"
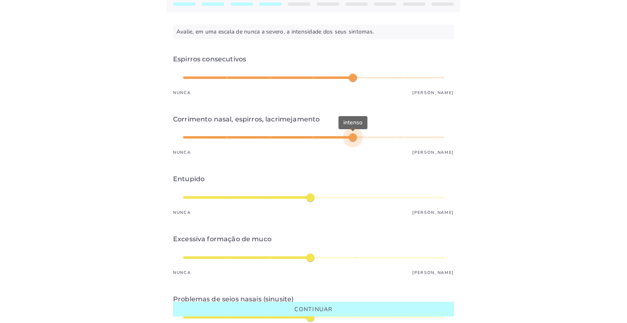
type mwc-slider "5"
click at [358, 133] on div "intenso" at bounding box center [313, 137] width 261 height 20
type input "*"
type mwc-slider "3"
click at [248, 194] on div "médio" at bounding box center [313, 198] width 261 height 20
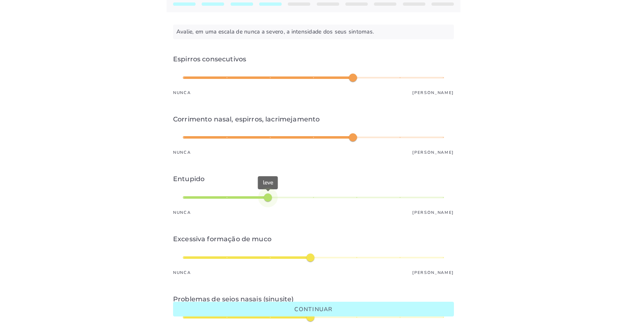
type input "*"
type mwc-slider "3"
click at [260, 252] on div "médio" at bounding box center [313, 258] width 261 height 20
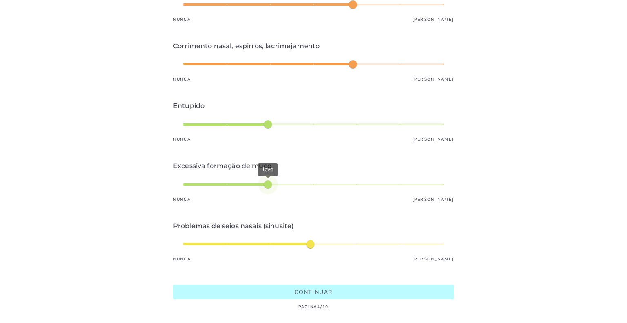
type input "*"
type mwc-slider "3"
click at [263, 235] on div "médio" at bounding box center [313, 244] width 261 height 20
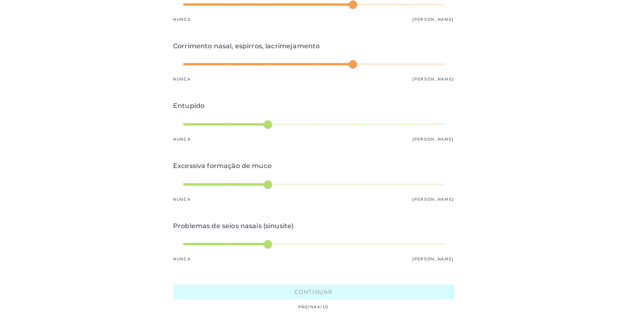
click at [0, 0] on slot "Continuar" at bounding box center [0, 0] width 0 height 0
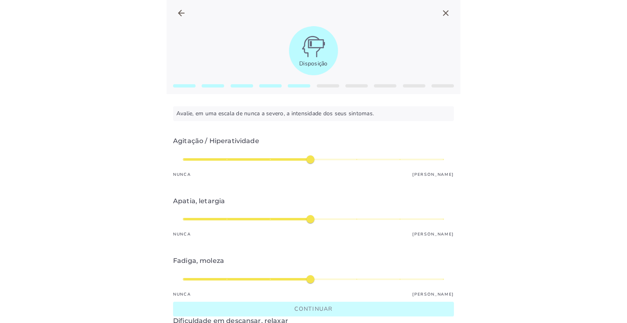
type input "*"
type mwc-slider "5"
click at [348, 156] on div "médio" at bounding box center [313, 160] width 261 height 20
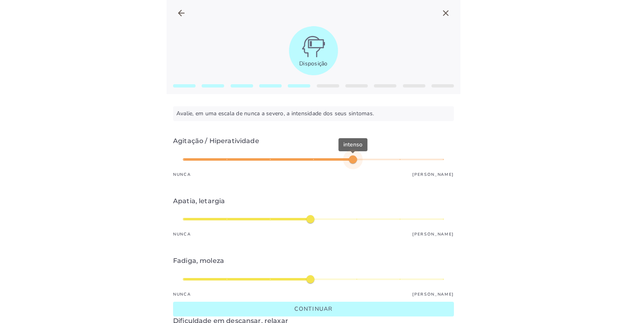
type input "*"
type mwc-slider "3"
click at [288, 159] on div "intenso" at bounding box center [313, 160] width 261 height 20
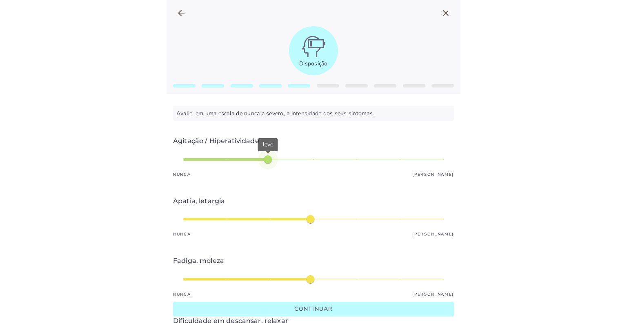
type input "*"
type mwc-slider "4"
click at [299, 156] on div "leve" at bounding box center [313, 160] width 261 height 20
type input "*"
type mwc-slider "5"
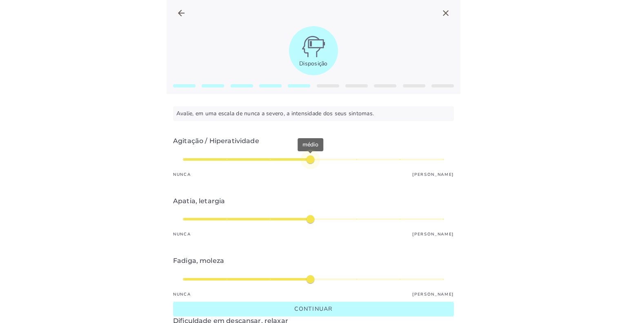
click at [364, 219] on div "médio" at bounding box center [313, 219] width 261 height 20
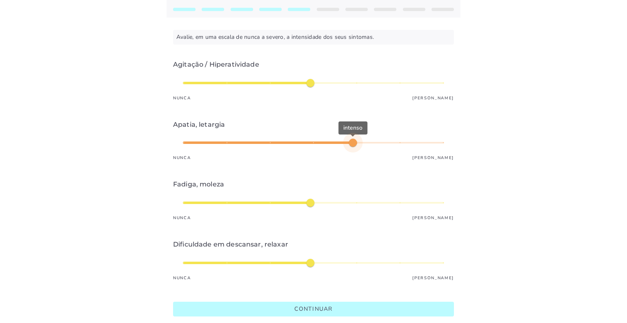
scroll to position [82, 0]
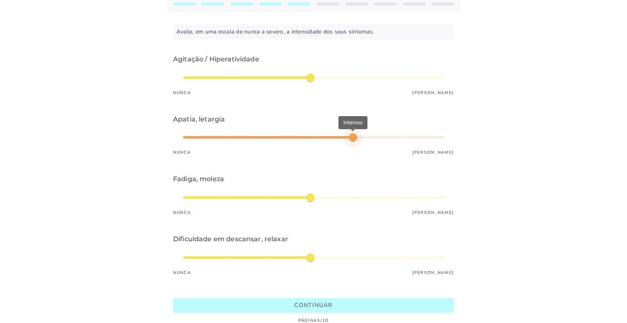
type input "*"
type mwc-slider "5"
click at [354, 199] on div "médio" at bounding box center [313, 198] width 261 height 20
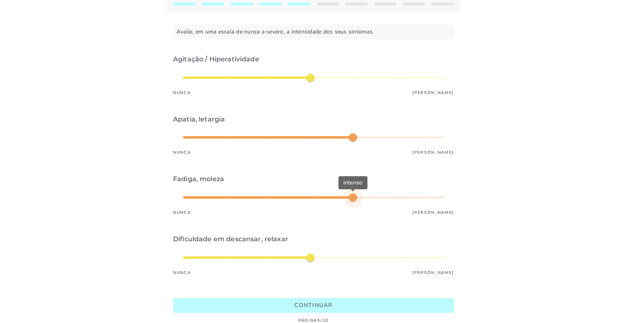
click at [373, 197] on div "intenso" at bounding box center [313, 198] width 261 height 20
type input "*"
type mwc-slider "6"
click at [389, 196] on div "intenso" at bounding box center [313, 198] width 261 height 20
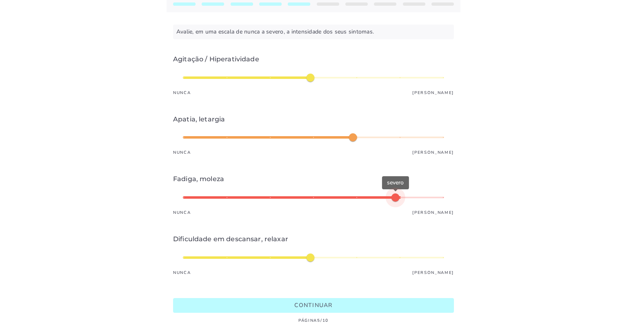
click at [443, 261] on mwc-slider at bounding box center [313, 258] width 281 height 20
type input "*"
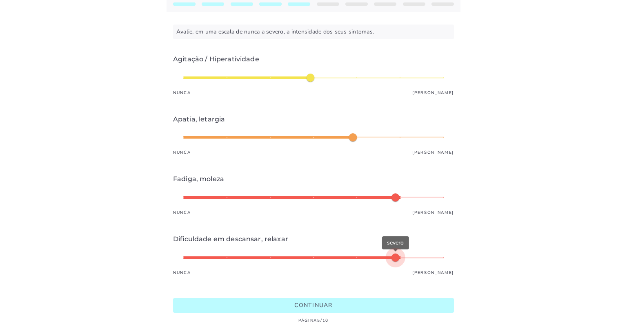
type mwc-slider "6"
click at [417, 256] on div "severo" at bounding box center [313, 258] width 261 height 20
click at [369, 303] on button "Continuar" at bounding box center [313, 305] width 281 height 15
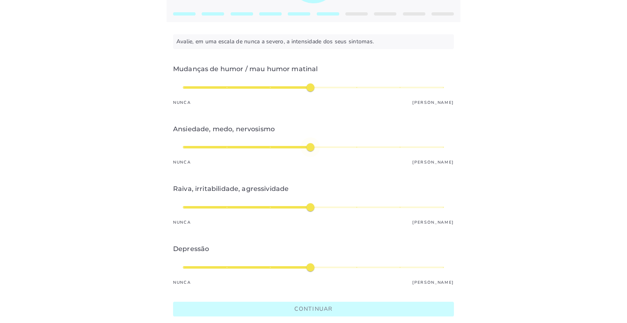
scroll to position [59, 0]
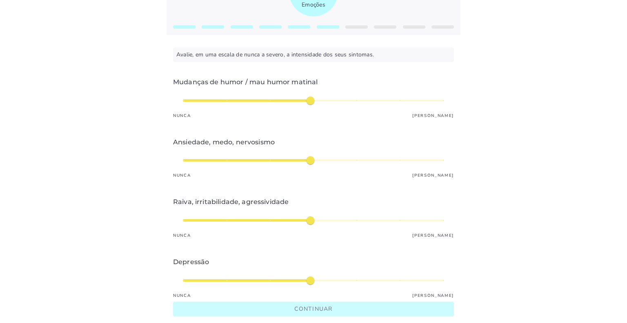
type input "*"
type mwc-slider "3"
click at [267, 97] on div "médio" at bounding box center [313, 101] width 261 height 20
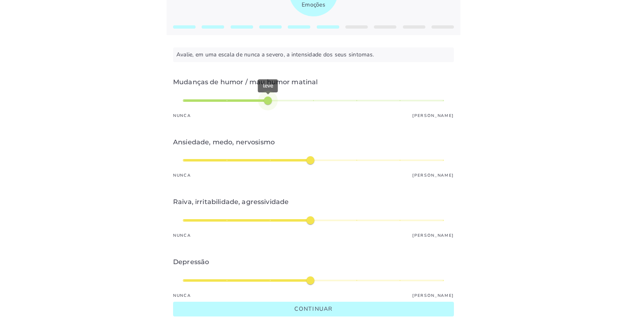
type input "*"
type mwc-slider "5"
click at [363, 157] on div "médio" at bounding box center [313, 160] width 261 height 20
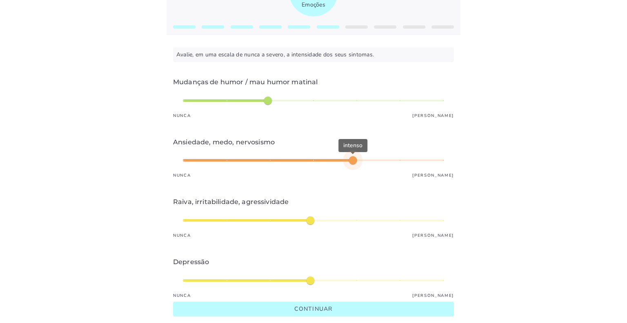
type input "*"
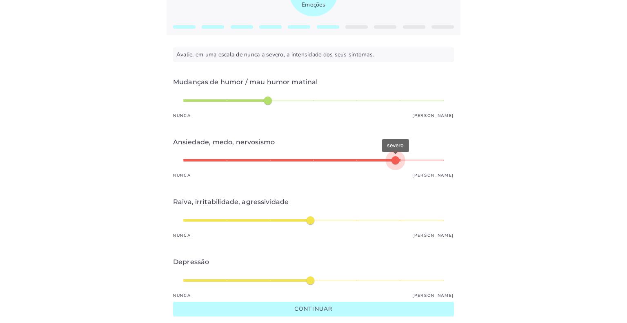
type mwc-slider "6"
click at [383, 159] on div "severo" at bounding box center [313, 160] width 261 height 20
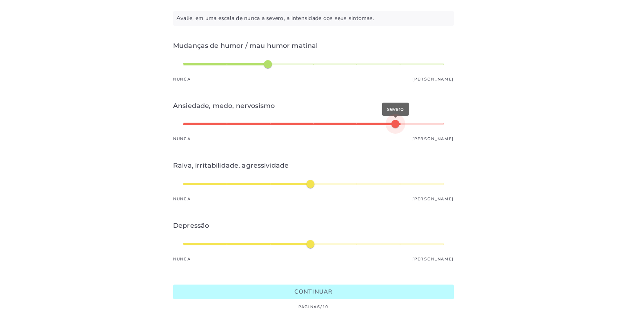
scroll to position [100, 0]
type input "*"
type mwc-slider "1"
click at [198, 180] on div "médio" at bounding box center [313, 184] width 261 height 20
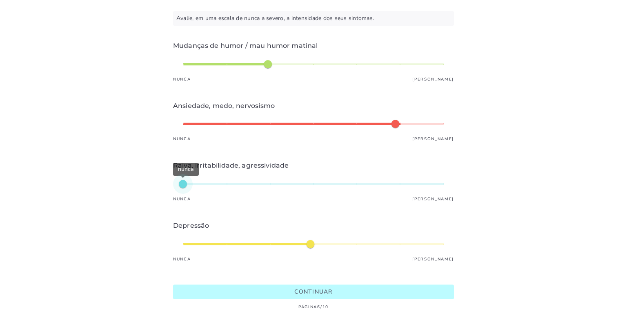
type input "*"
type mwc-slider "2"
click at [209, 174] on div "nunca" at bounding box center [313, 184] width 261 height 20
type input "*"
type mwc-slider "6"
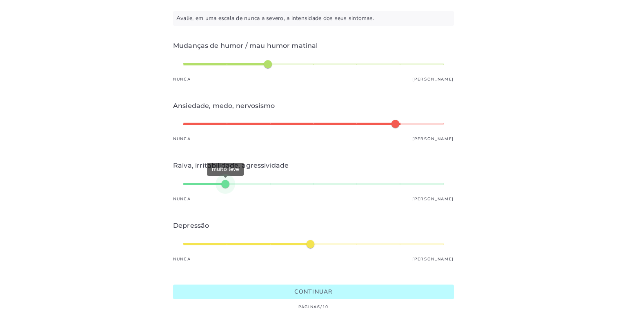
click at [410, 237] on div "médio" at bounding box center [313, 244] width 261 height 20
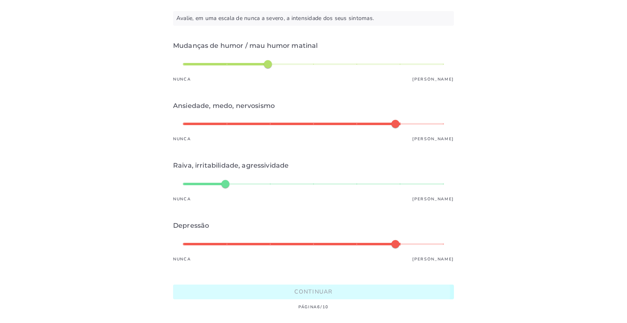
click at [352, 291] on button "Continuar" at bounding box center [313, 291] width 281 height 15
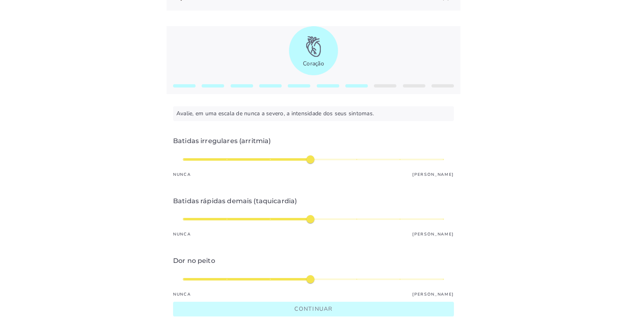
scroll to position [40, 0]
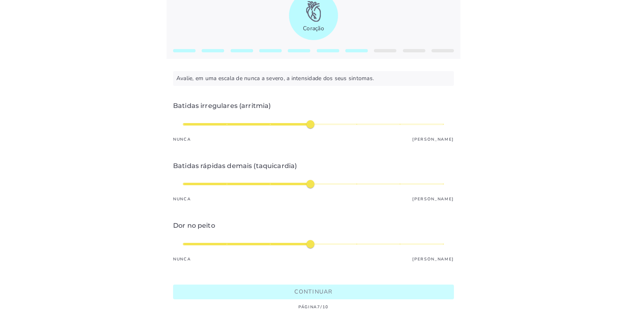
type input "*"
type mwc-slider "2"
click at [229, 122] on div "médio" at bounding box center [313, 124] width 261 height 20
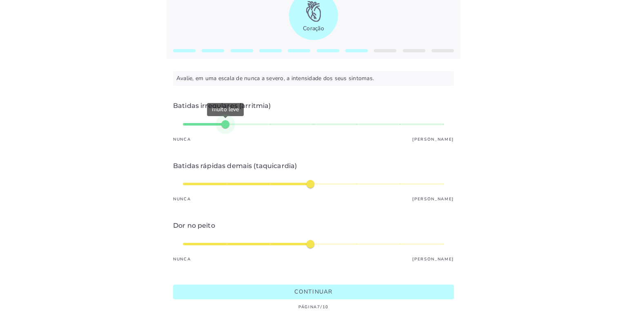
type input "*"
type mwc-slider "1"
click at [184, 121] on div "nunca" at bounding box center [313, 124] width 261 height 20
type input "*"
type mwc-slider "1"
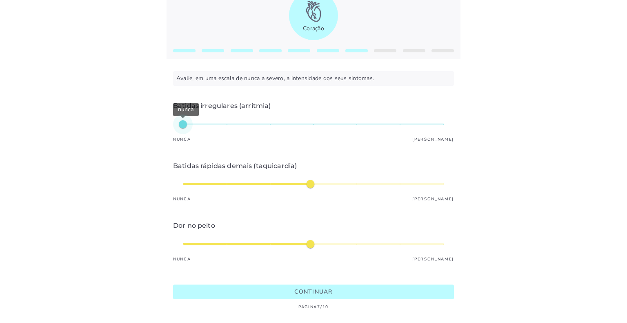
click at [189, 238] on div "médio" at bounding box center [313, 244] width 261 height 20
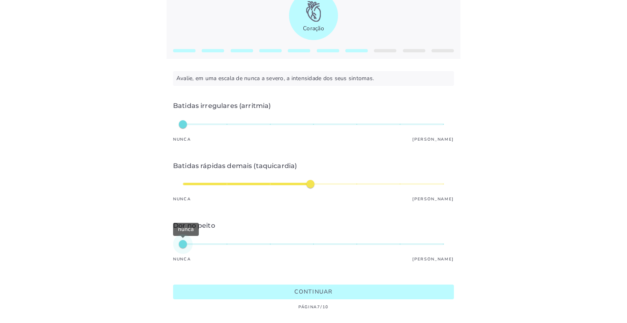
drag, startPoint x: 292, startPoint y: 272, endPoint x: 296, endPoint y: 287, distance: 15.7
click at [292, 272] on new-symptom-test-form "Avalie, em uma escala de nunca a severo, a intensidade dos seus sintomas. Conti…" at bounding box center [314, 191] width 294 height 264
click at [296, 292] on button "Continuar" at bounding box center [313, 291] width 281 height 15
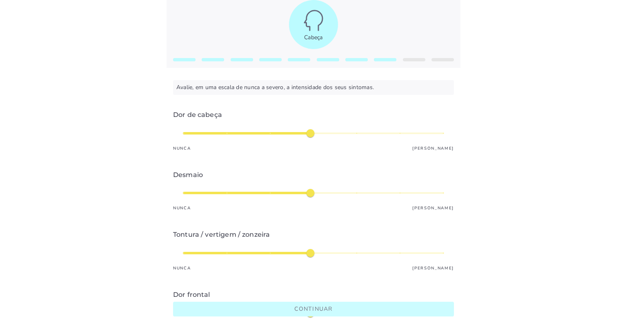
scroll to position [82, 0]
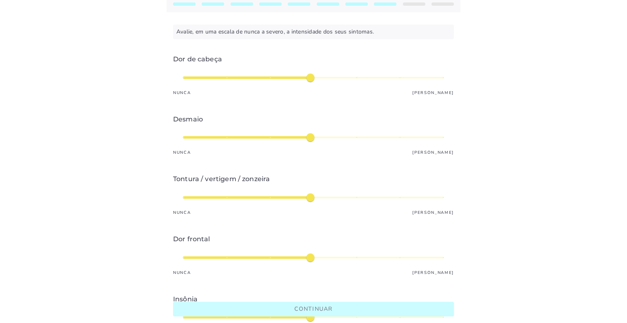
type input "*"
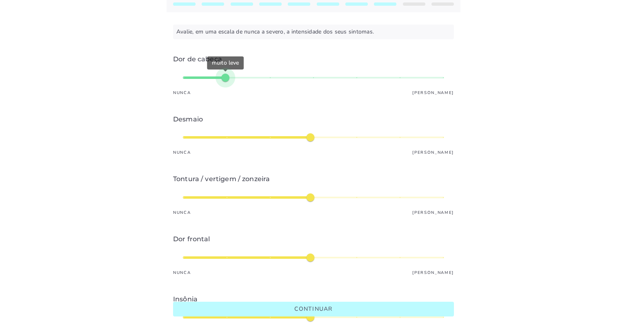
type mwc-slider "2"
click at [245, 76] on div "muito leve" at bounding box center [313, 78] width 261 height 20
type input "*"
type mwc-slider "1"
click at [185, 138] on div "médio" at bounding box center [313, 137] width 261 height 20
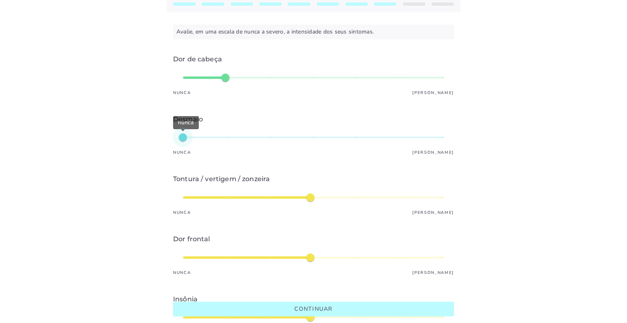
type input "*"
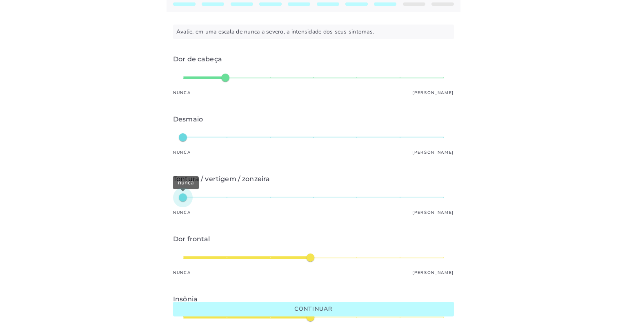
type mwc-slider "1"
click at [186, 198] on div "nunca" at bounding box center [313, 198] width 261 height 20
type input "*"
type mwc-slider "2"
click at [223, 201] on div "nunca" at bounding box center [313, 198] width 261 height 20
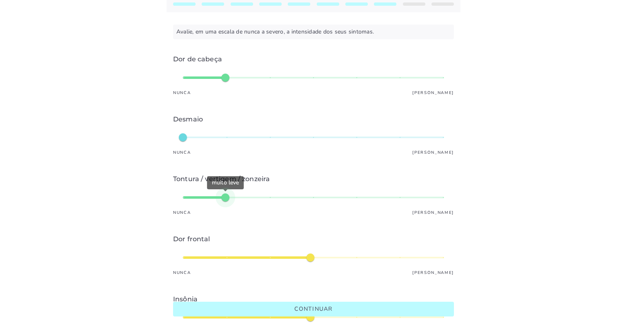
scroll to position [163, 0]
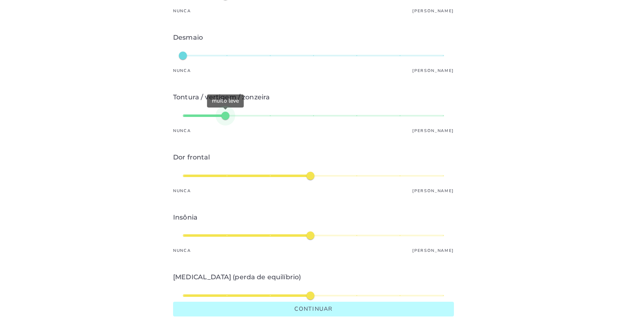
type input "*"
type mwc-slider "1"
click at [183, 176] on div "médio" at bounding box center [313, 176] width 261 height 20
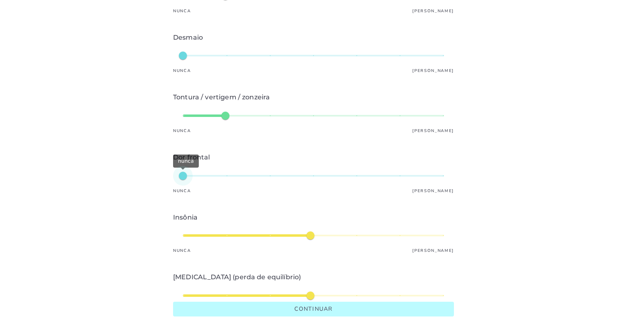
type input "*"
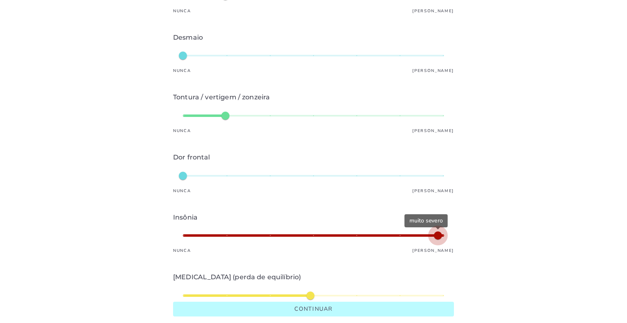
type mwc-slider "7"
click at [431, 239] on div "muito severo" at bounding box center [313, 236] width 261 height 20
type input "*"
type mwc-slider "6"
click at [402, 236] on div "muito severo" at bounding box center [313, 236] width 261 height 20
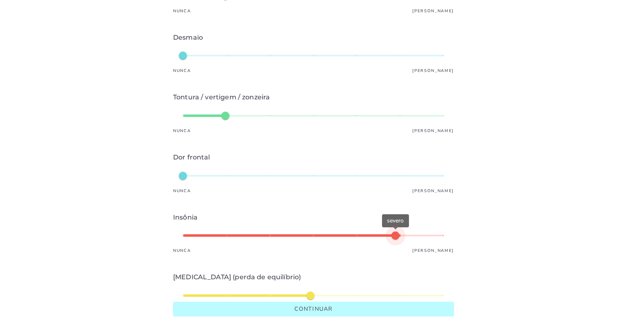
scroll to position [219, 0]
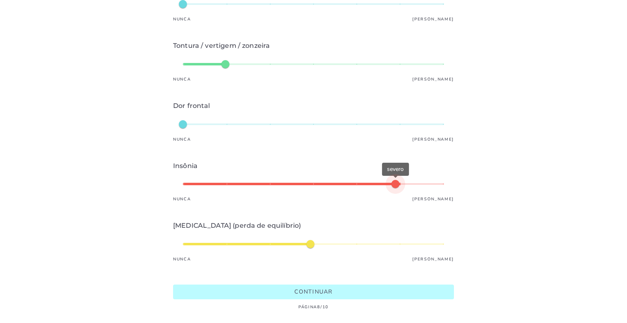
type input "*"
type mwc-slider "1"
click at [186, 241] on div "médio" at bounding box center [313, 244] width 261 height 20
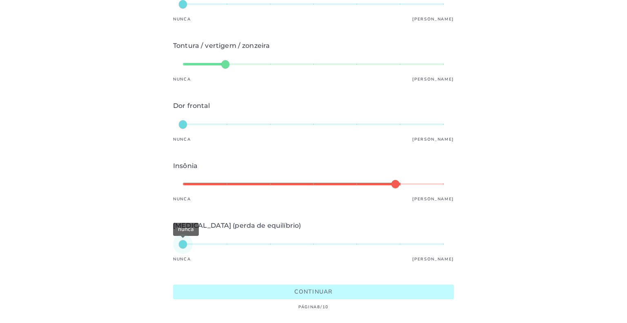
click at [226, 289] on button "Continuar" at bounding box center [313, 291] width 281 height 15
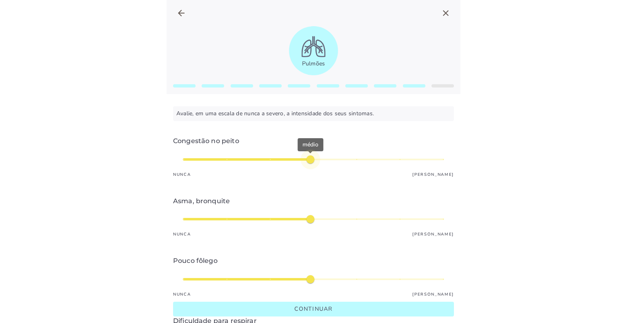
click at [179, 162] on mwc-slider at bounding box center [313, 160] width 281 height 20
type input "*"
type mwc-slider "1"
click at [192, 163] on div "médio" at bounding box center [313, 160] width 261 height 20
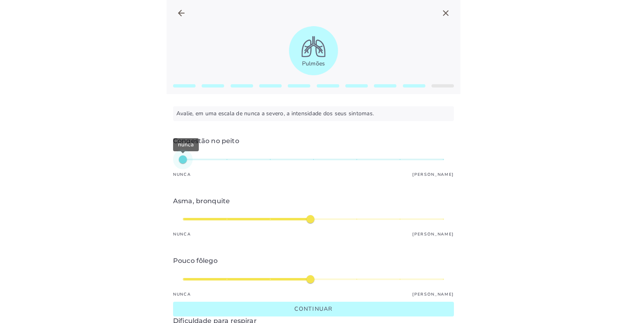
click at [180, 221] on mwc-slider at bounding box center [313, 219] width 281 height 20
type input "*"
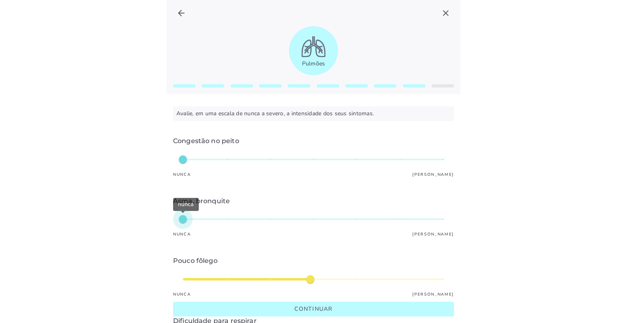
type mwc-slider "1"
click at [185, 219] on div "nunca" at bounding box center [313, 219] width 261 height 20
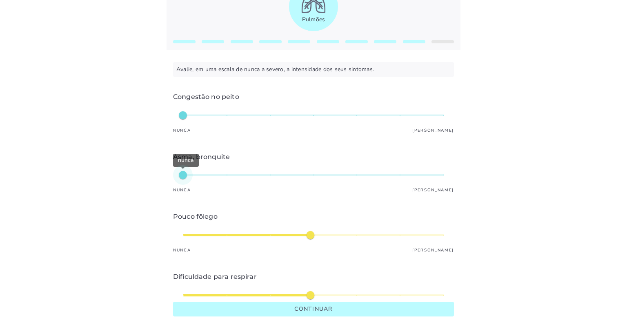
scroll to position [82, 0]
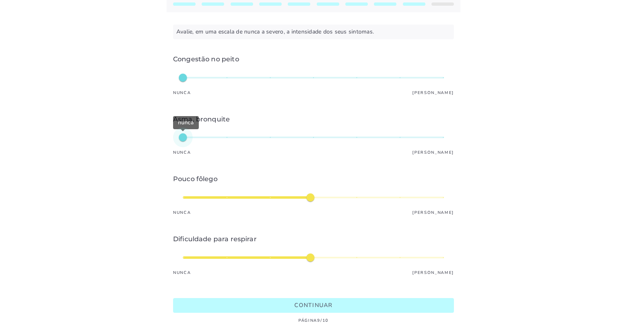
type input "*"
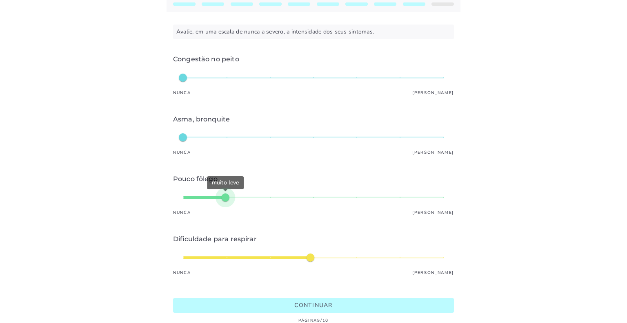
type mwc-slider "2"
click at [237, 197] on div "muito leve" at bounding box center [313, 198] width 261 height 20
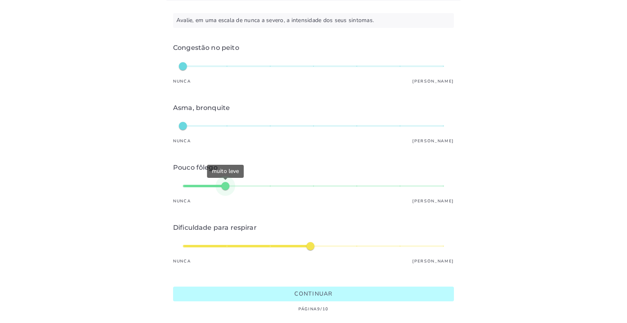
scroll to position [100, 0]
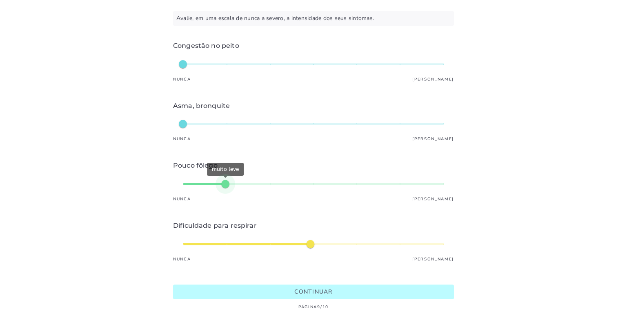
type input "*"
type mwc-slider "1"
click at [184, 237] on div "médio" at bounding box center [313, 244] width 261 height 20
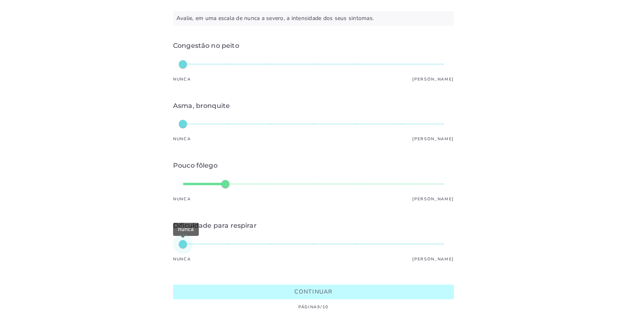
click at [252, 284] on button "Continuar" at bounding box center [313, 291] width 281 height 15
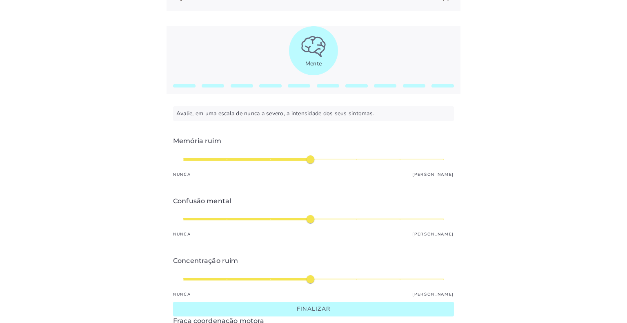
scroll to position [41, 0]
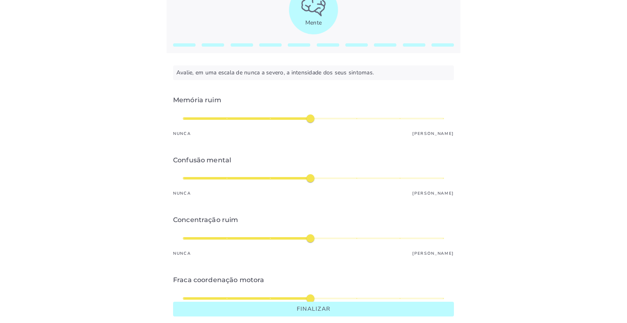
type input "*"
type mwc-slider "3"
click at [250, 117] on div "leve" at bounding box center [313, 119] width 261 height 20
type input "*"
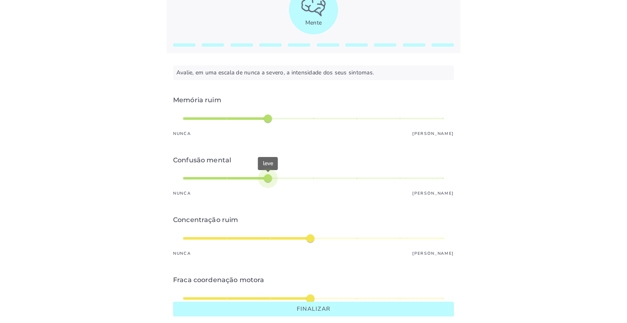
type mwc-slider "3"
click at [258, 180] on div "leve" at bounding box center [313, 178] width 261 height 20
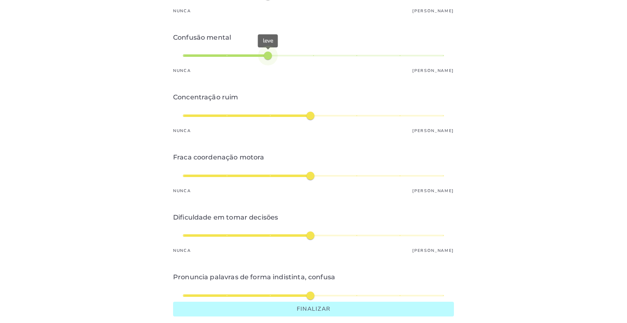
type input "*"
type mwc-slider "3"
click at [251, 171] on div "leve" at bounding box center [313, 176] width 261 height 20
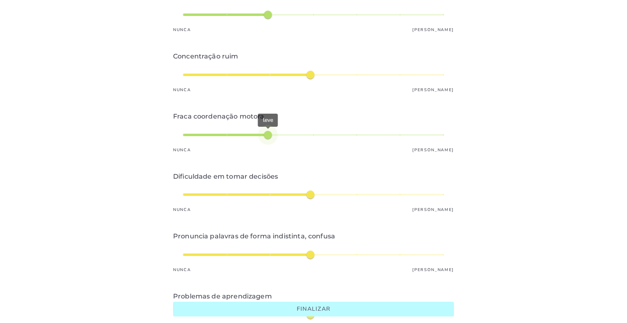
scroll to position [245, 0]
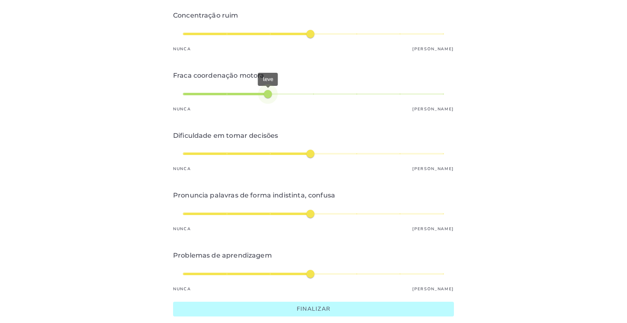
type input "*"
type mwc-slider "3"
click at [263, 154] on div "médio" at bounding box center [313, 154] width 261 height 20
type input "*"
type mwc-slider "4"
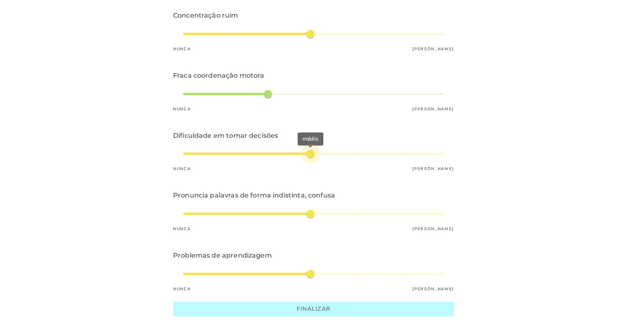
click at [312, 151] on div "médio" at bounding box center [313, 154] width 261 height 20
type input "*"
type mwc-slider "3"
click at [265, 214] on div "leve" at bounding box center [313, 214] width 261 height 20
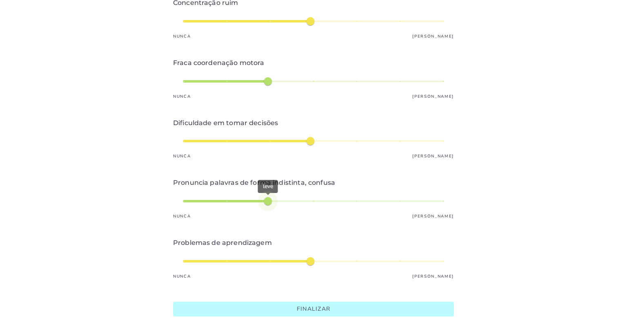
scroll to position [262, 0]
type input "*"
type mwc-slider "3"
click at [257, 251] on div "médio" at bounding box center [313, 261] width 261 height 20
type input "*"
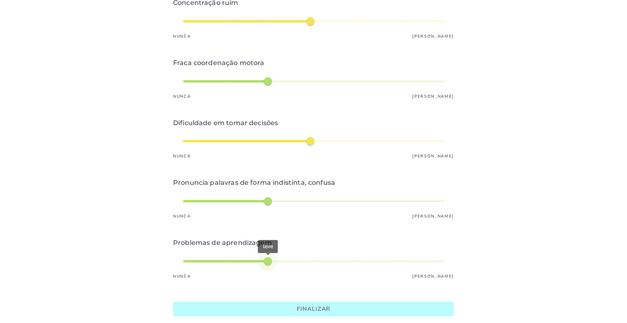
type mwc-slider "2"
click at [212, 254] on div "leve" at bounding box center [313, 261] width 261 height 20
type input "*"
type mwc-slider "1"
click at [185, 257] on div "nunca" at bounding box center [313, 261] width 261 height 20
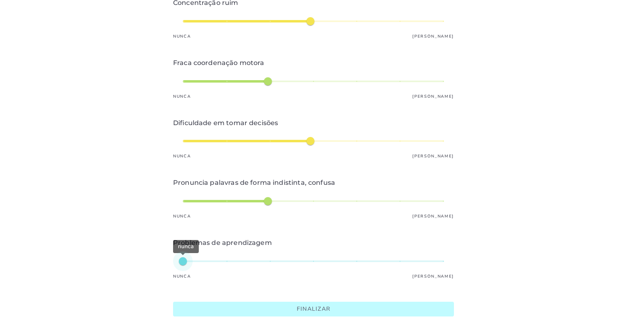
click at [258, 303] on button "Finalizar" at bounding box center [313, 308] width 281 height 15
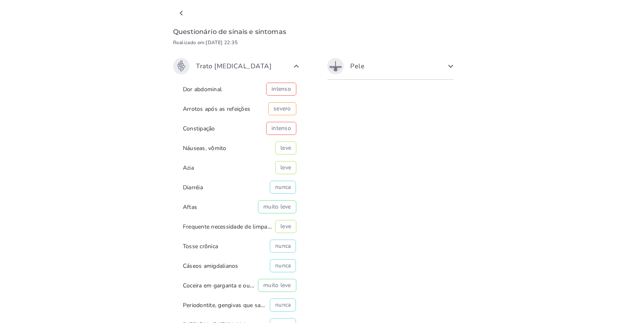
click at [279, 65] on span "Trato gastrointestinal" at bounding box center [231, 66] width 117 height 16
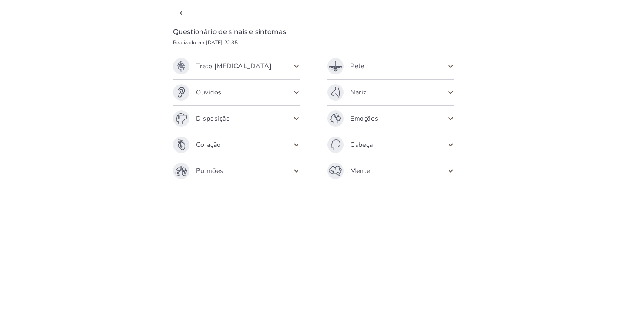
click at [286, 69] on span "Trato gastrointestinal" at bounding box center [231, 66] width 117 height 16
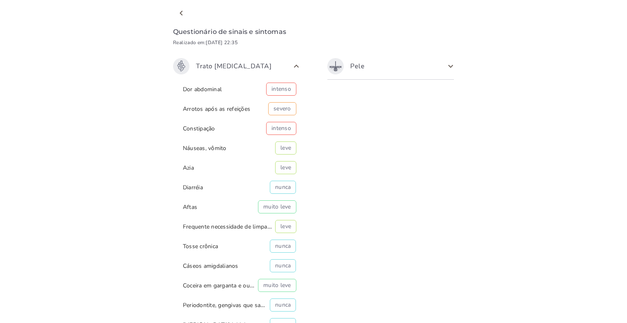
click at [290, 69] on span at bounding box center [296, 66] width 13 height 13
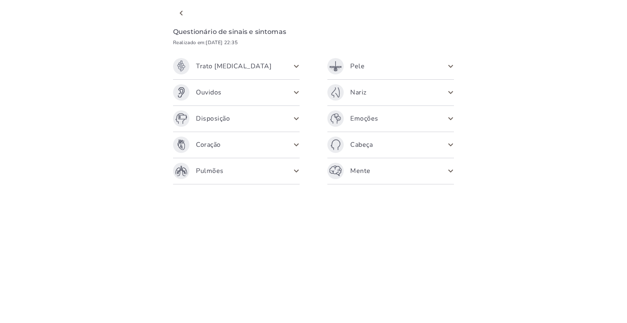
click at [380, 174] on span "Mente" at bounding box center [386, 171] width 117 height 16
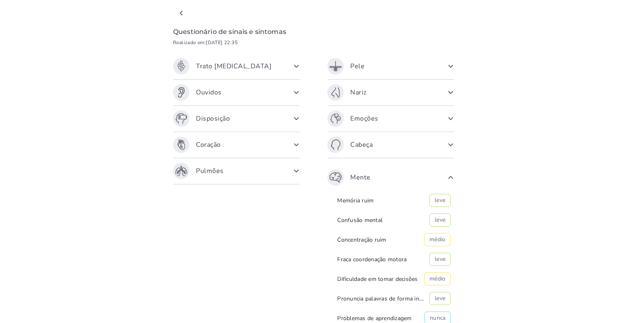
click at [381, 174] on span "Mente" at bounding box center [386, 177] width 117 height 16
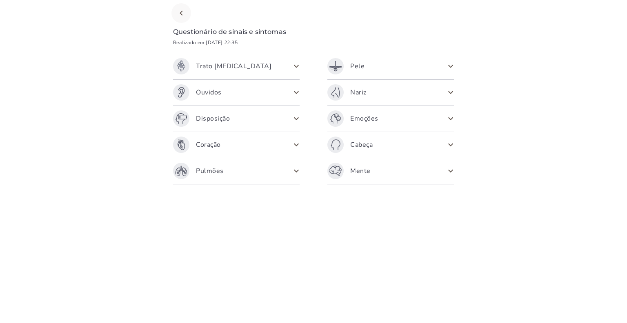
click at [176, 14] on icon "chevron_left" at bounding box center [181, 13] width 10 height 10
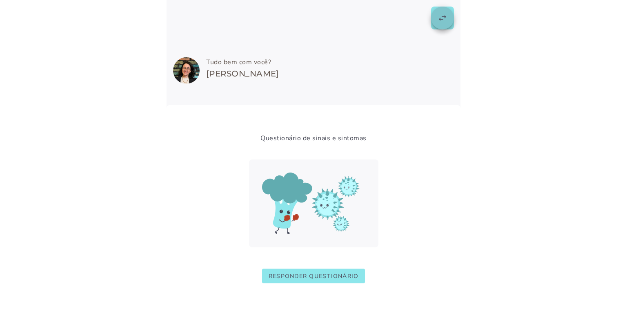
click at [0, 0] on slot "swap_horiz" at bounding box center [0, 0] width 0 height 0
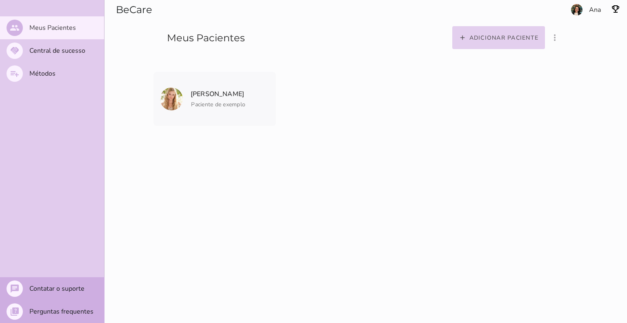
click at [0, 0] on slot "Adicionar paciente" at bounding box center [0, 0] width 0 height 0
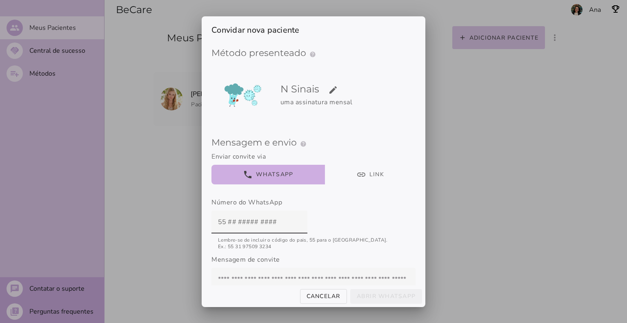
click at [471, 145] on div at bounding box center [313, 161] width 627 height 323
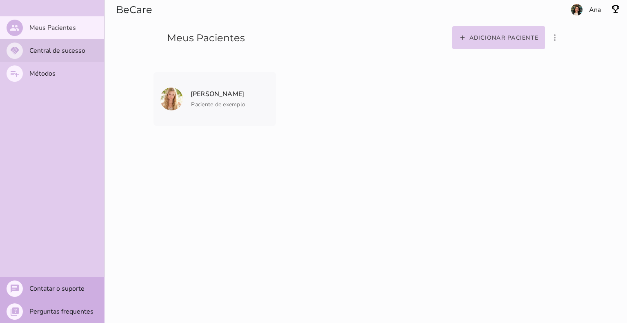
click at [0, 0] on slot "Central de sucesso" at bounding box center [0, 0] width 0 height 0
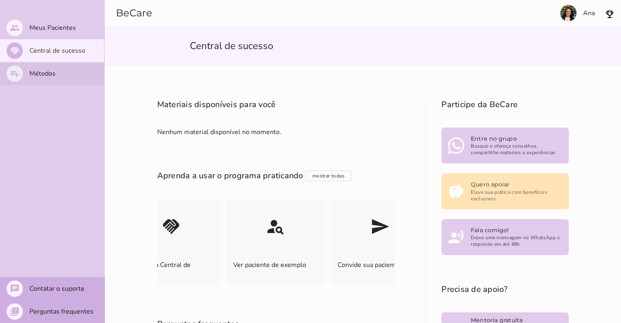
click at [0, 0] on slot "Métodos" at bounding box center [0, 0] width 0 height 0
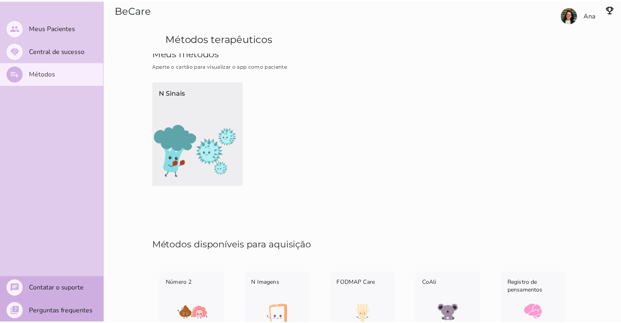
scroll to position [38, 0]
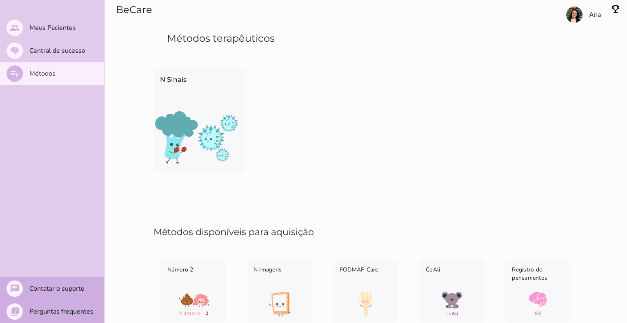
click at [139, 201] on div "Meus métodos Aperte o cartão para visualizar o app como paciente N Sinais Métod…" at bounding box center [366, 142] width 523 height 360
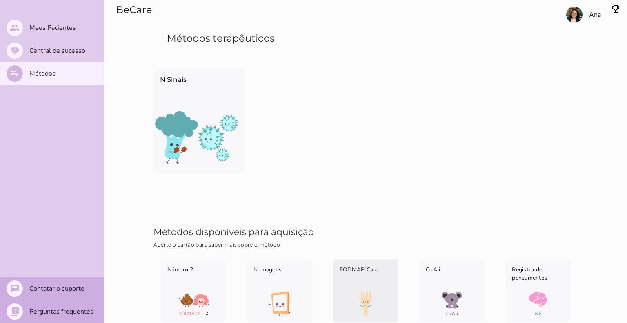
click at [367, 294] on img at bounding box center [365, 304] width 65 height 25
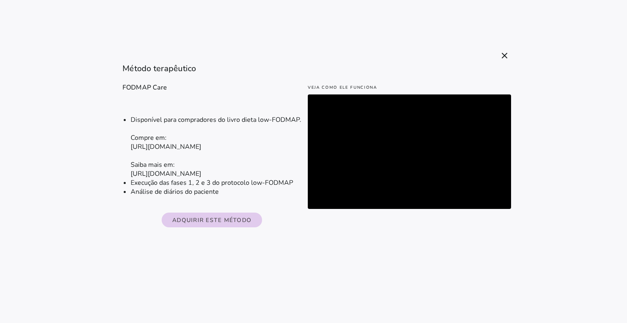
click at [172, 107] on ul "Disponível para compradores do livro dieta low-FODMAP. Compre em: https://dieta…" at bounding box center [212, 155] width 179 height 99
click at [178, 133] on li "Disponível para compradores do livro dieta low-FODMAP. Compre em: https://dieta…" at bounding box center [216, 146] width 171 height 63
click at [190, 159] on li "Disponível para compradores do livro dieta low-FODMAP. Compre em: https://dieta…" at bounding box center [216, 146] width 171 height 63
click at [196, 178] on li "Disponível para compradores do livro dieta low-FODMAP. Compre em: https://dieta…" at bounding box center [216, 146] width 171 height 63
click at [188, 144] on li "Disponível para compradores do livro dieta low-FODMAP. Compre em: https://dieta…" at bounding box center [216, 146] width 171 height 63
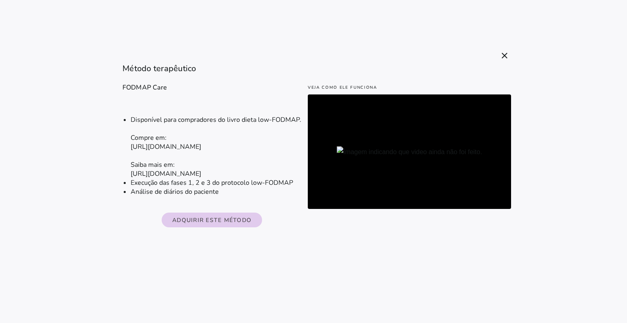
click at [195, 120] on li "Disponível para compradores do livro dieta low-FODMAP. Compre em: https://dieta…" at bounding box center [216, 146] width 171 height 63
click at [219, 123] on li "Disponível para compradores do livro dieta low-FODMAP. Compre em: https://dieta…" at bounding box center [216, 146] width 171 height 63
drag, startPoint x: 151, startPoint y: 143, endPoint x: 261, endPoint y: 155, distance: 110.1
click at [261, 155] on li "Disponível para compradores do livro dieta low-FODMAP. Compre em: https://dieta…" at bounding box center [216, 146] width 171 height 63
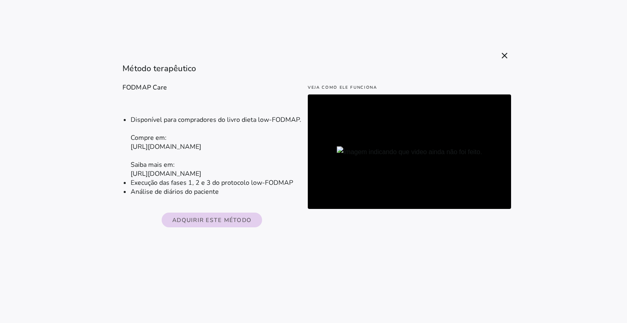
click at [0, 0] on slot "Adquirir este método" at bounding box center [0, 0] width 0 height 0
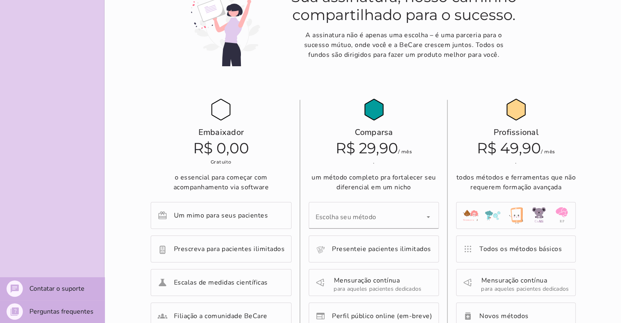
click at [266, 82] on div "Sua assinatura, nosso caminho compartilhado para o sucesso. A assinatura não é …" at bounding box center [363, 20] width 425 height 152
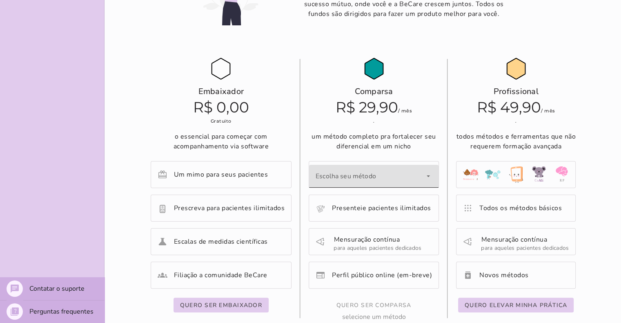
click at [348, 174] on div "Escolha seu método" at bounding box center [374, 176] width 130 height 23
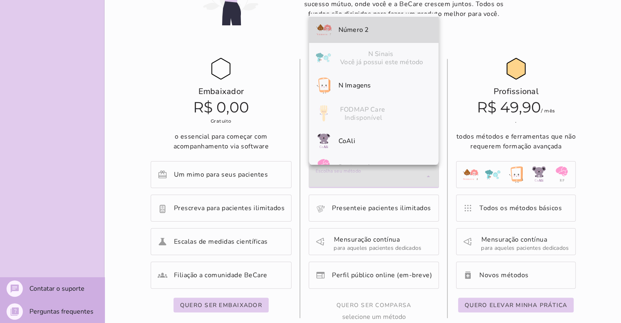
click at [348, 174] on div "Escolha seu método" at bounding box center [374, 176] width 130 height 23
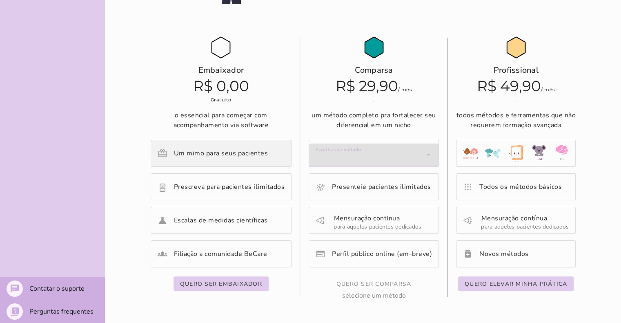
scroll to position [163, 0]
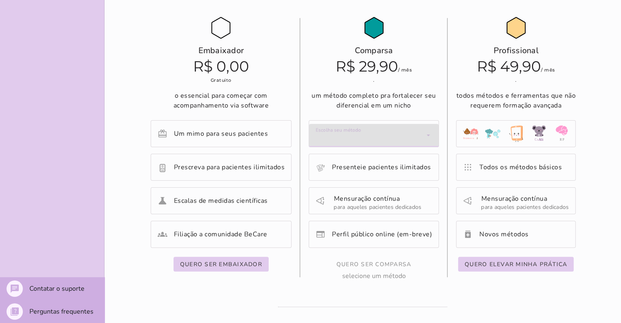
click at [124, 110] on section "Sua assinatura, nosso caminho compartilhado para o sucesso. A assinatura não é …" at bounding box center [363, 202] width 517 height 678
click at [124, 122] on section "Sua assinatura, nosso caminho compartilhado para o sucesso. A assinatura não é …" at bounding box center [363, 202] width 517 height 678
click at [0, 0] on slot "Quero ser embaixador" at bounding box center [0, 0] width 0 height 0
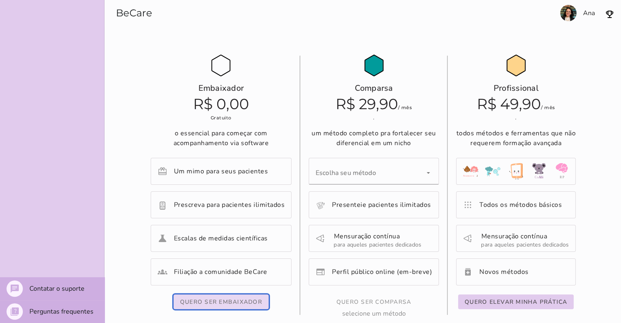
scroll to position [123, 0]
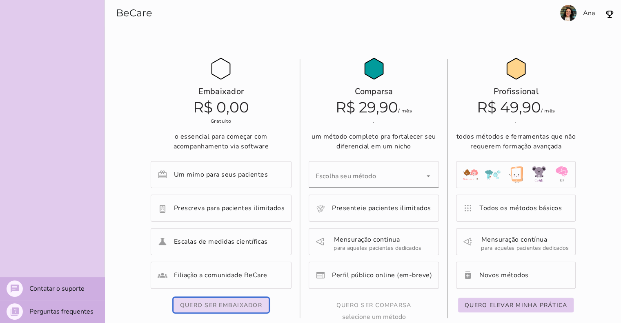
click at [567, 71] on div "Profissional" at bounding box center [516, 77] width 120 height 42
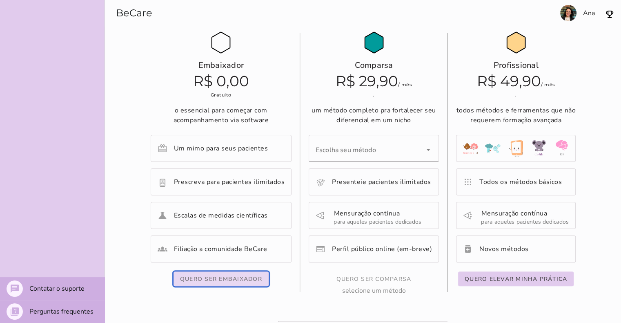
scroll to position [163, 0]
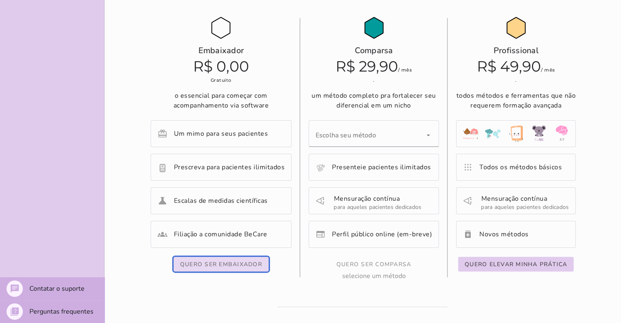
click at [567, 71] on h4 "R$ 49,90 / mês" at bounding box center [516, 66] width 120 height 18
click at [412, 139] on div "Escolha seu método" at bounding box center [374, 135] width 130 height 23
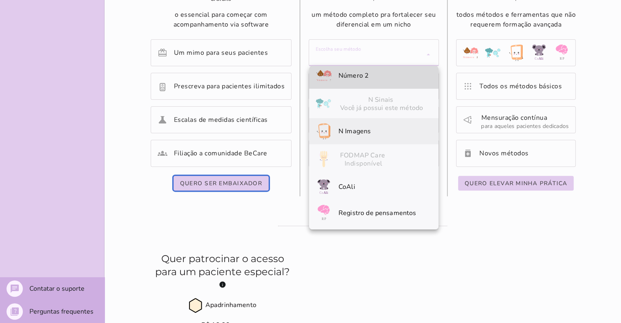
scroll to position [245, 0]
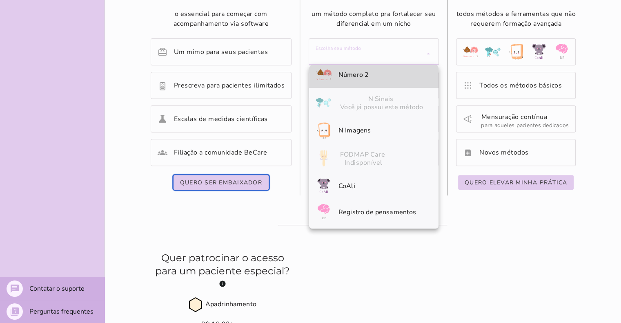
drag, startPoint x: 466, startPoint y: 229, endPoint x: 513, endPoint y: 176, distance: 70.6
click at [471, 223] on section "Sua assinatura, nosso caminho compartilhado para o sucesso. A assinatura não é …" at bounding box center [363, 120] width 517 height 678
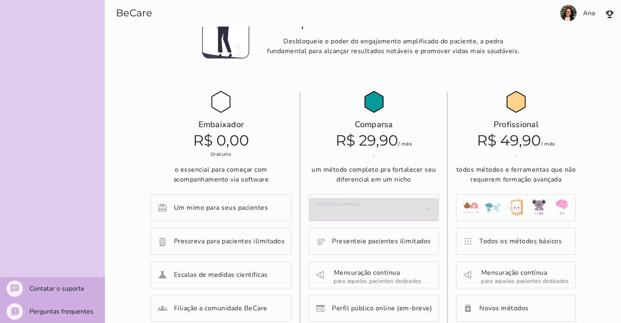
scroll to position [82, 0]
